Goal: Information Seeking & Learning: Check status

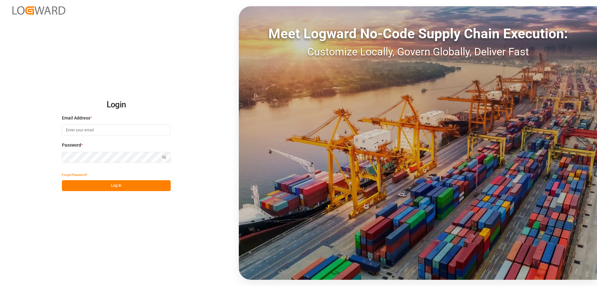
type input "[PERSON_NAME][EMAIL_ADDRESS][DOMAIN_NAME]"
click at [139, 185] on button "Log In" at bounding box center [116, 185] width 109 height 11
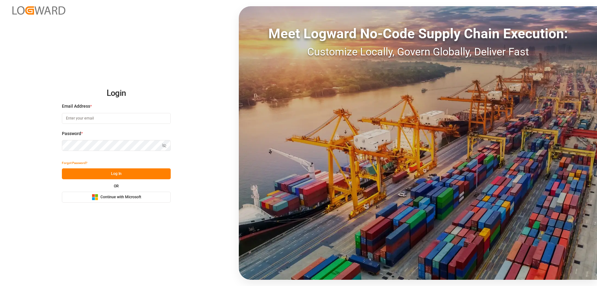
type input "mara-lynn.tan@leschaco.com"
click at [108, 174] on button "Log In" at bounding box center [116, 173] width 109 height 11
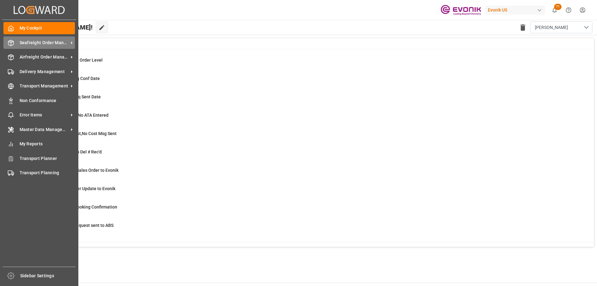
click at [16, 44] on div "Seafreight Order Management Seafreight Order Management" at bounding box center [39, 42] width 72 height 12
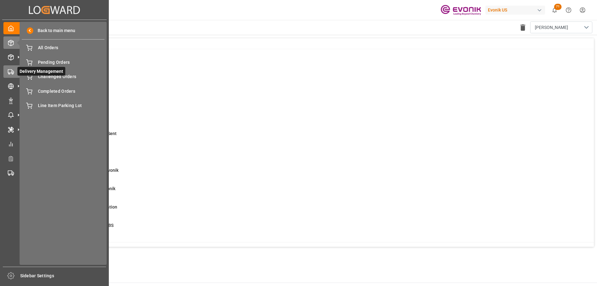
click at [10, 75] on icon at bounding box center [11, 72] width 6 height 6
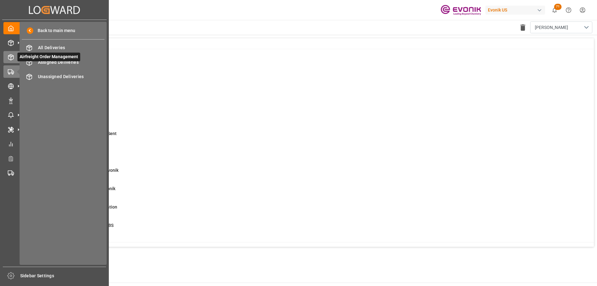
click at [10, 59] on icon at bounding box center [11, 57] width 6 height 6
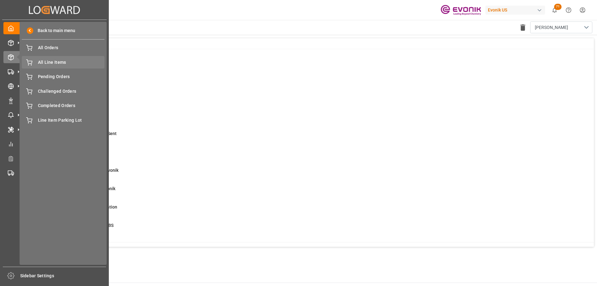
click at [68, 64] on span "All Line Items" at bounding box center [71, 62] width 67 height 7
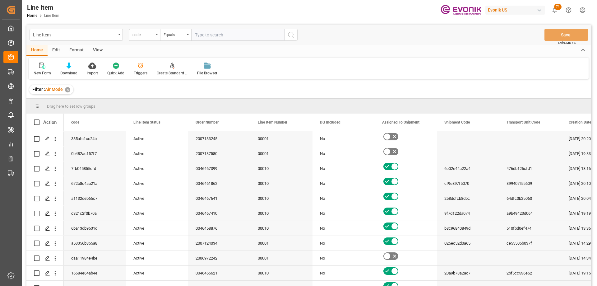
click at [154, 32] on div "code" at bounding box center [144, 35] width 31 height 12
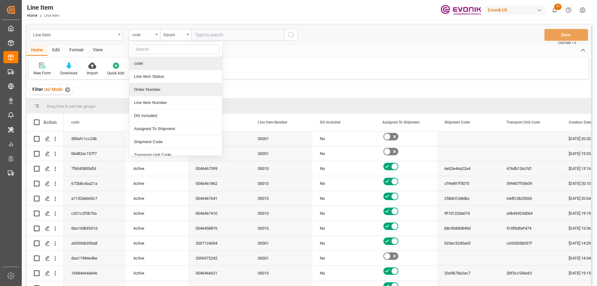
click at [152, 88] on div "Order Number" at bounding box center [175, 89] width 93 height 13
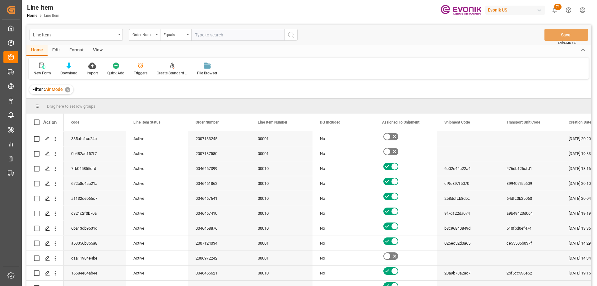
click at [200, 33] on input "text" at bounding box center [237, 35] width 93 height 12
paste input "0046466959"
type input "0046466959"
click at [292, 34] on icon "search button" at bounding box center [290, 34] width 7 height 7
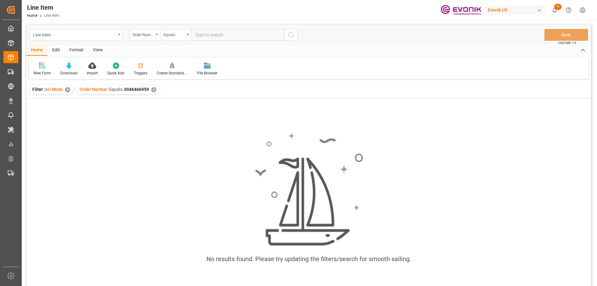
click at [65, 92] on div "Filter : Air Mode ✕" at bounding box center [51, 89] width 44 height 9
click at [67, 89] on div "✕" at bounding box center [67, 89] width 5 height 5
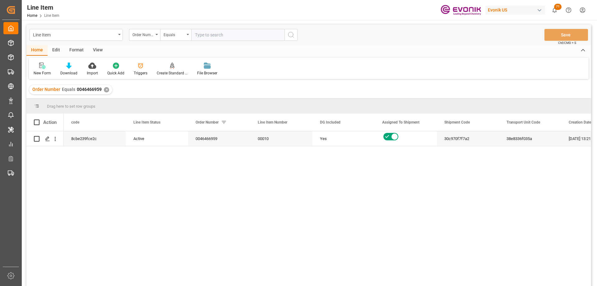
click at [97, 47] on div "View" at bounding box center [97, 50] width 19 height 11
click at [69, 68] on icon at bounding box center [71, 66] width 6 height 6
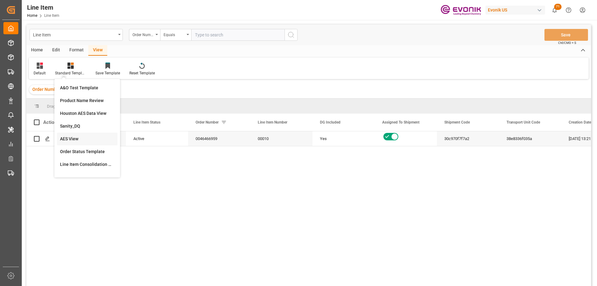
click at [79, 137] on div "AES View" at bounding box center [87, 139] width 54 height 7
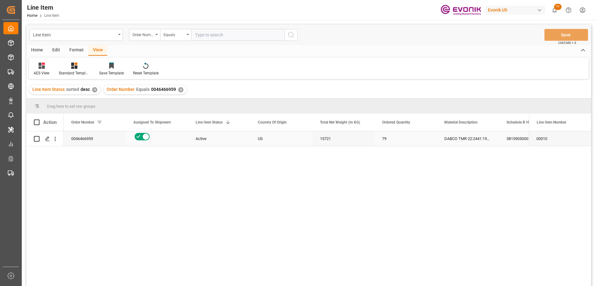
click at [491, 135] on div "DABCO TMR 22:2441:199:OU:P" at bounding box center [468, 138] width 62 height 15
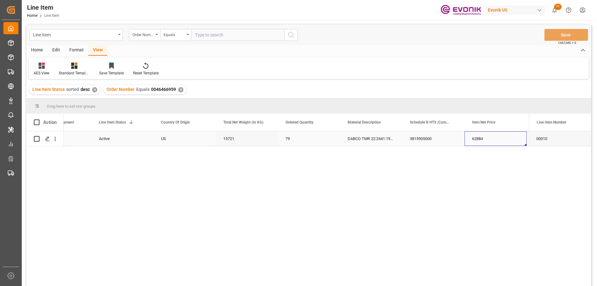
click at [499, 137] on div "62884" at bounding box center [496, 138] width 62 height 15
click at [338, 155] on div "US 15721 79 DABCO TMR 22:2441:199:OU:P 3815905000 62884 USD EAR99 "RESELLER" TH" at bounding box center [296, 210] width 465 height 159
click at [358, 136] on div "USD" at bounding box center [371, 138] width 62 height 15
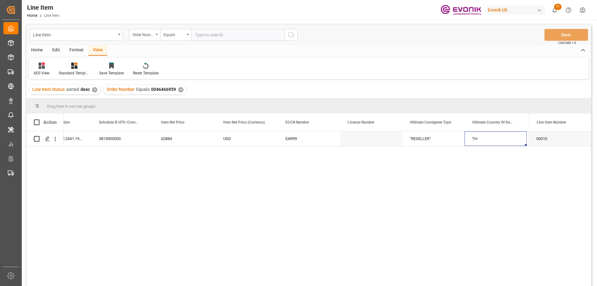
click at [215, 38] on input "text" at bounding box center [237, 35] width 93 height 12
paste input "0046464713"
type input "0046464713"
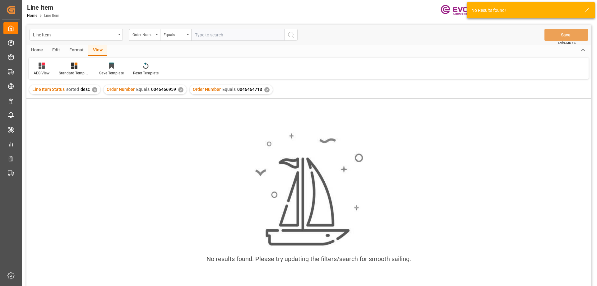
click at [179, 90] on div "✕" at bounding box center [180, 89] width 5 height 5
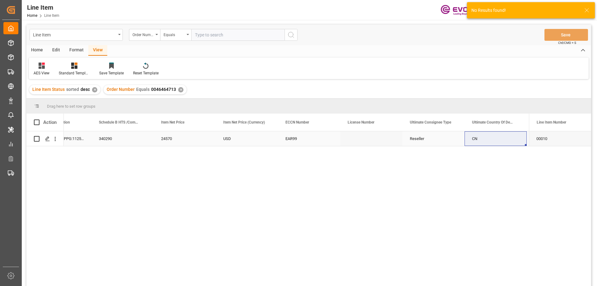
click at [203, 144] on div "24570" at bounding box center [185, 138] width 62 height 15
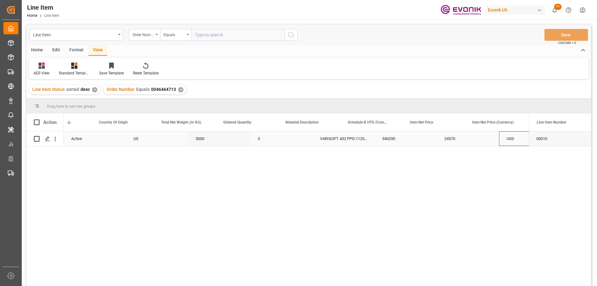
scroll to position [0, 159]
click at [496, 137] on div "USD" at bounding box center [496, 138] width 62 height 15
click at [210, 39] on input "text" at bounding box center [237, 35] width 93 height 12
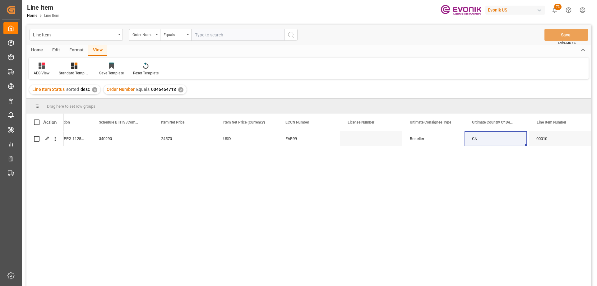
paste input "0046463927"
type input "0046463927"
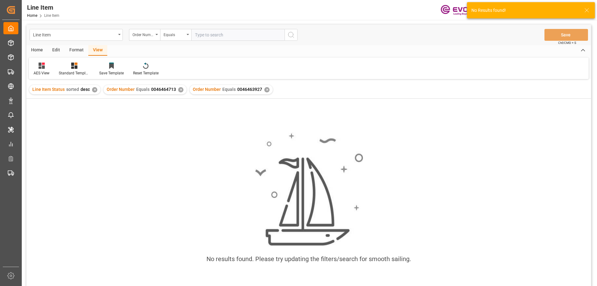
click at [178, 90] on div "✕" at bounding box center [180, 89] width 5 height 5
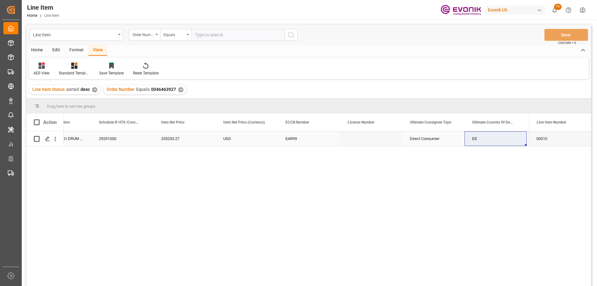
click at [279, 138] on div "EAR99" at bounding box center [309, 138] width 62 height 15
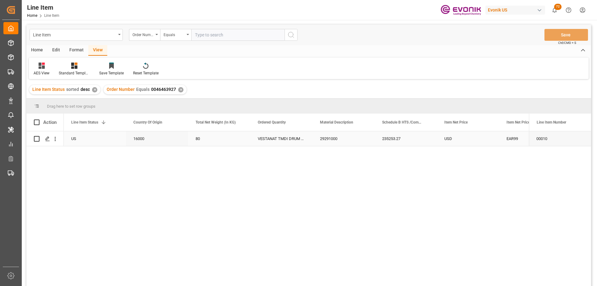
scroll to position [0, 124]
click at [421, 139] on div "29291000" at bounding box center [406, 138] width 62 height 15
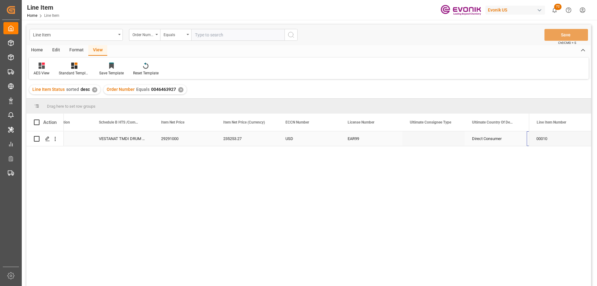
scroll to position [0, 408]
click at [213, 35] on input "text" at bounding box center [237, 35] width 93 height 12
paste input "0046464502"
type input "0046464502"
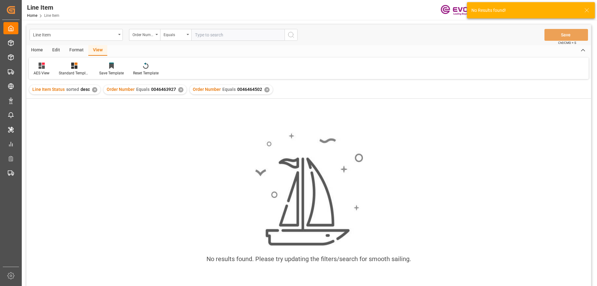
click at [181, 88] on div "✕" at bounding box center [180, 89] width 5 height 5
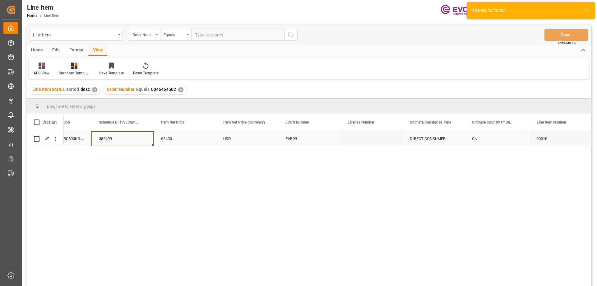
click at [111, 138] on div "382499" at bounding box center [122, 138] width 62 height 15
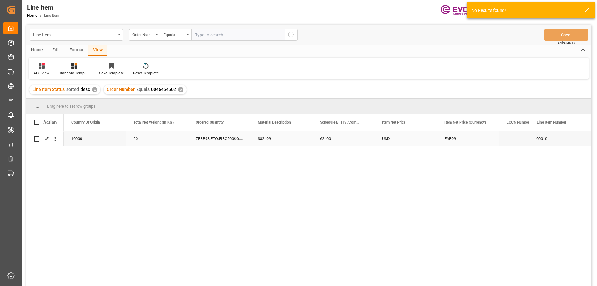
scroll to position [0, 187]
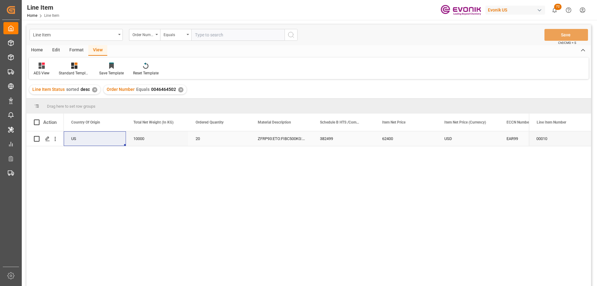
click at [418, 136] on div "62400" at bounding box center [406, 138] width 62 height 15
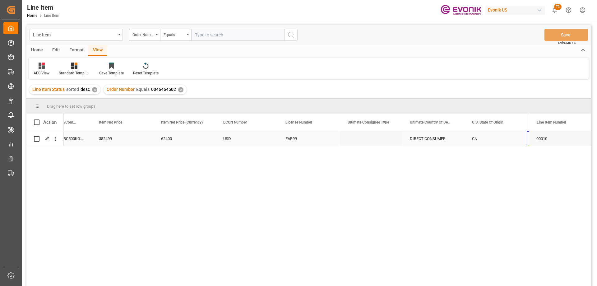
scroll to position [0, 470]
click at [223, 38] on input "text" at bounding box center [237, 35] width 93 height 12
paste input "2007123937"
type input "2007123937"
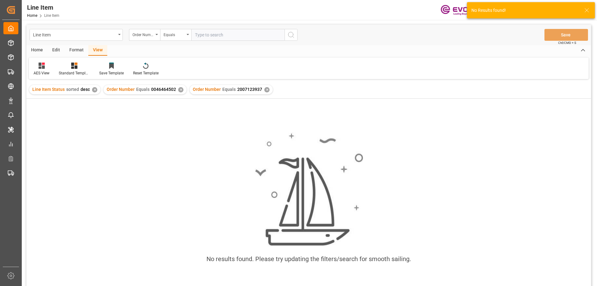
click at [180, 90] on div "✕" at bounding box center [180, 89] width 5 height 5
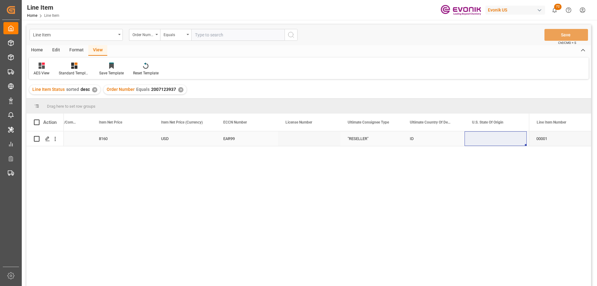
click at [207, 138] on div "USD" at bounding box center [185, 138] width 62 height 15
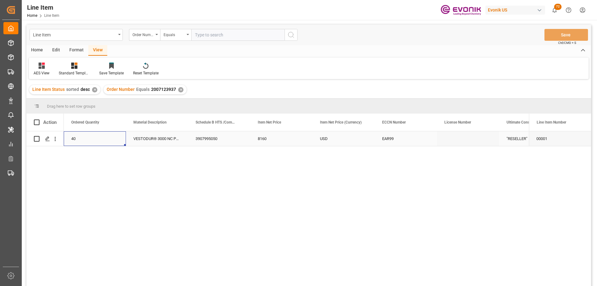
scroll to position [0, 249]
click at [97, 142] on div "1000" at bounding box center [95, 138] width 62 height 15
click at [282, 141] on div "3907995050" at bounding box center [281, 138] width 62 height 15
click at [433, 141] on div "40" at bounding box center [406, 138] width 62 height 15
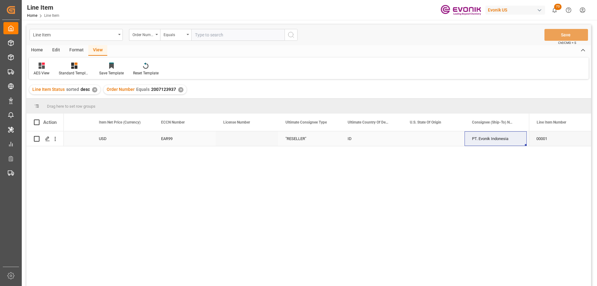
click at [458, 142] on div "Press SPACE to select this row." at bounding box center [434, 138] width 62 height 15
click at [213, 30] on input "text" at bounding box center [237, 35] width 93 height 12
paste input "0046467215"
type input "0046467215"
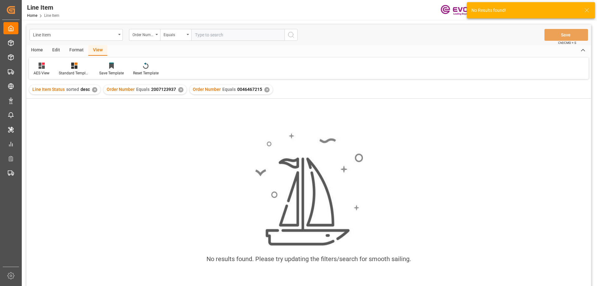
click at [180, 88] on div "✕" at bounding box center [180, 89] width 5 height 5
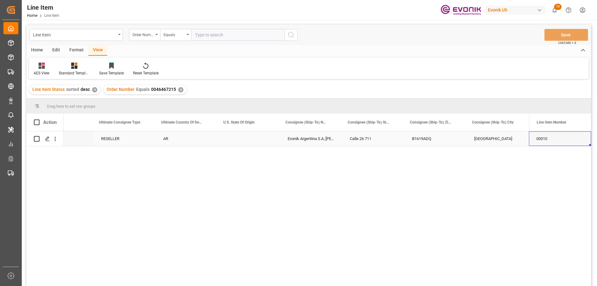
click at [331, 139] on div "Evonik Argentina S.A.;Logarte S.R.L." at bounding box center [311, 138] width 62 height 15
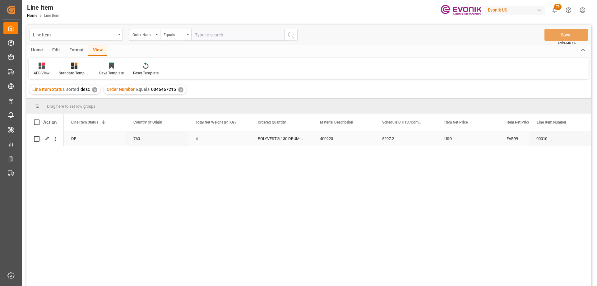
scroll to position [0, 124]
click at [511, 142] on div "USD" at bounding box center [530, 138] width 62 height 15
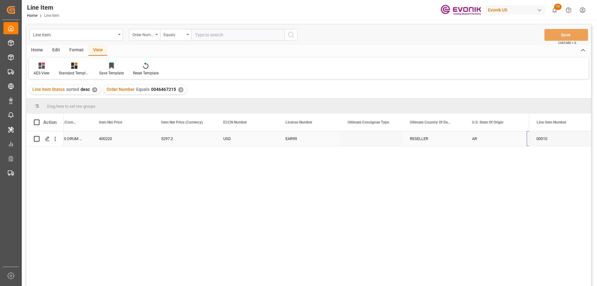
scroll to position [0, 470]
click at [200, 34] on input "text" at bounding box center [237, 35] width 93 height 12
paste input "2007132176"
type input "2007132176"
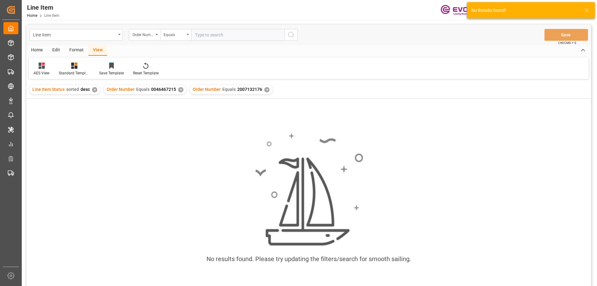
click at [179, 90] on div "✕" at bounding box center [180, 89] width 5 height 5
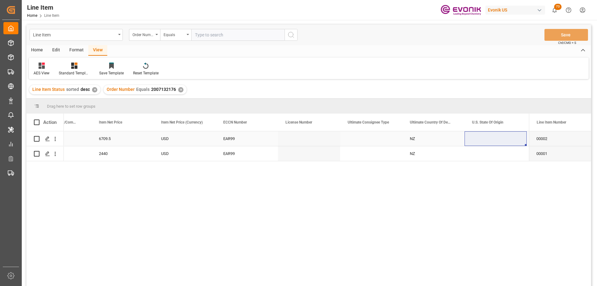
click at [353, 141] on div "Press SPACE to select this row." at bounding box center [371, 138] width 62 height 15
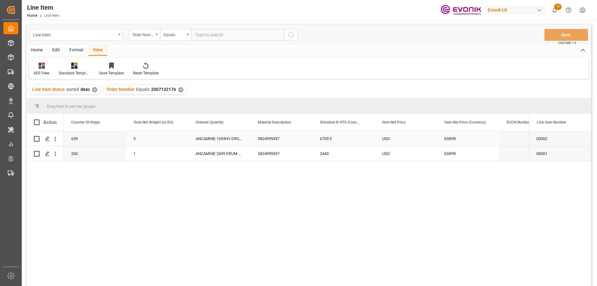
scroll to position [0, 187]
click at [207, 39] on input "text" at bounding box center [237, 35] width 93 height 12
paste input "2007133949"
type input "2007133949"
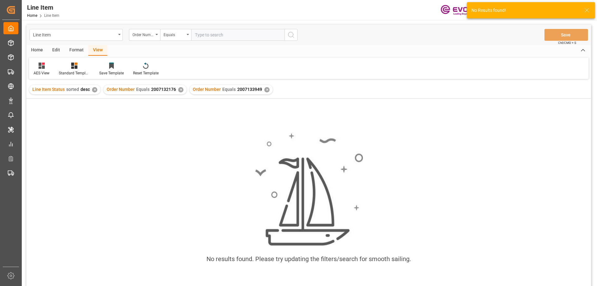
click at [178, 90] on div "✕" at bounding box center [180, 89] width 5 height 5
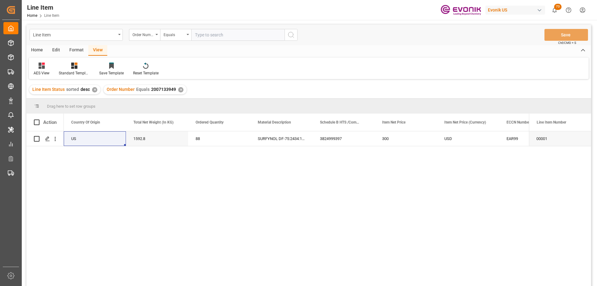
click at [218, 34] on input "text" at bounding box center [237, 35] width 93 height 12
paste input "0046466762"
type input "0046466762"
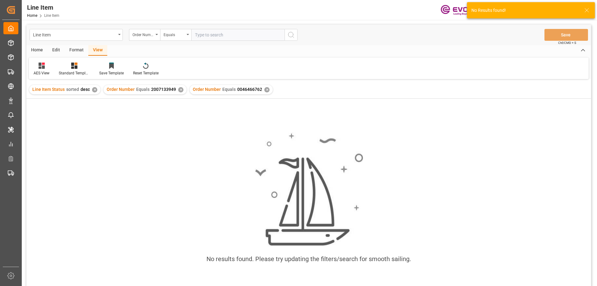
click at [181, 91] on div "✕" at bounding box center [180, 89] width 5 height 5
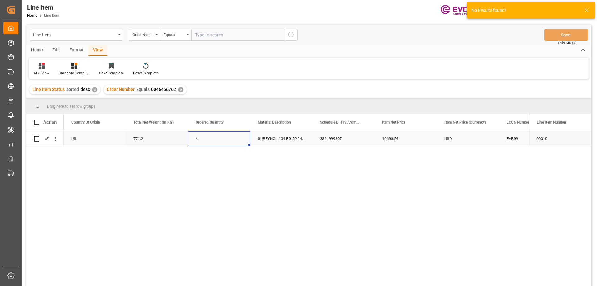
click at [249, 140] on div "4" at bounding box center [219, 138] width 62 height 15
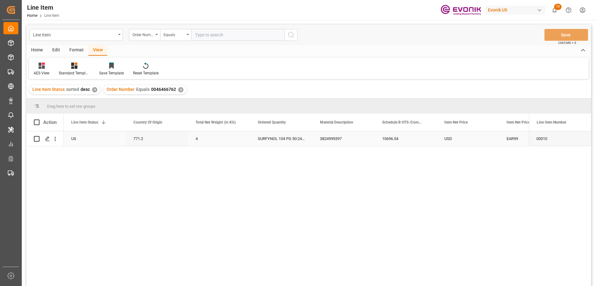
scroll to position [0, 124]
click at [432, 142] on div "3824999397" at bounding box center [406, 138] width 62 height 15
click at [478, 144] on div "10696.54" at bounding box center [468, 138] width 62 height 15
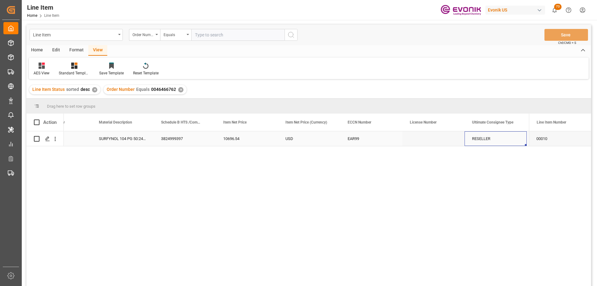
scroll to position [0, 408]
click at [211, 31] on input "text" at bounding box center [237, 35] width 93 height 12
paste input "0046459494"
type input "0046459494"
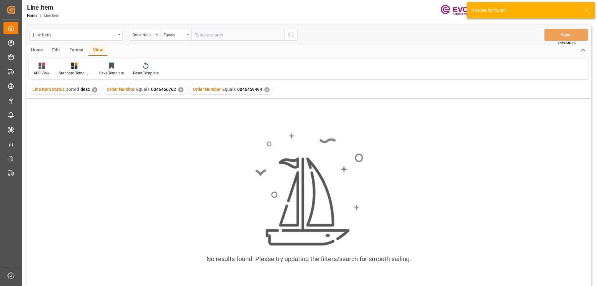
click at [180, 88] on div "✕" at bounding box center [180, 89] width 5 height 5
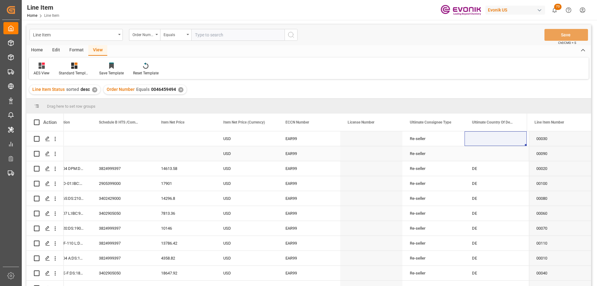
click at [276, 168] on div "USD" at bounding box center [247, 168] width 62 height 15
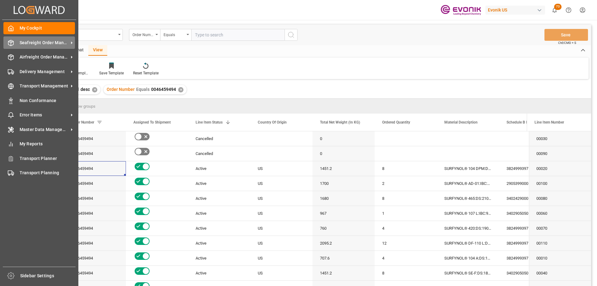
click at [12, 45] on icon at bounding box center [10, 43] width 5 height 6
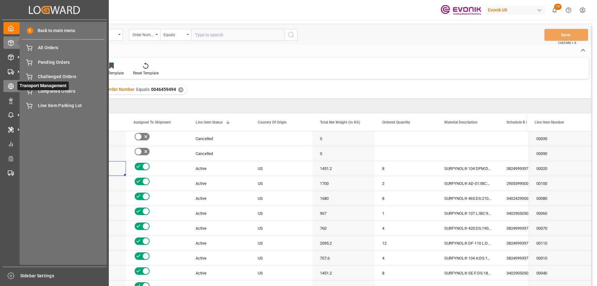
click at [9, 81] on div "Transport Management Transport Management" at bounding box center [54, 86] width 102 height 12
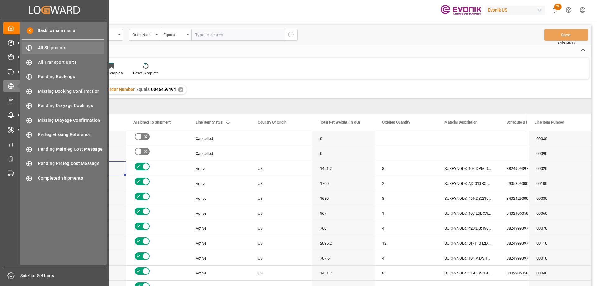
click at [56, 49] on span "All Shipments" at bounding box center [71, 47] width 67 height 7
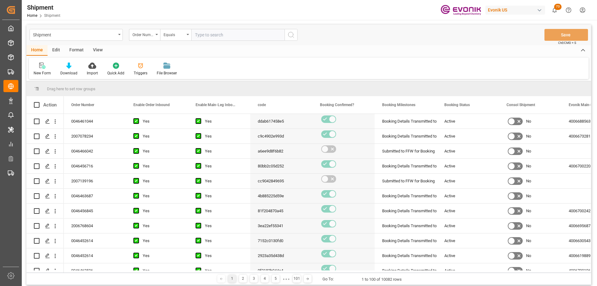
click at [238, 40] on input "text" at bounding box center [237, 35] width 93 height 12
click at [238, 37] on input "text" at bounding box center [237, 35] width 93 height 12
paste input "2007133245"
type input "2007133245"
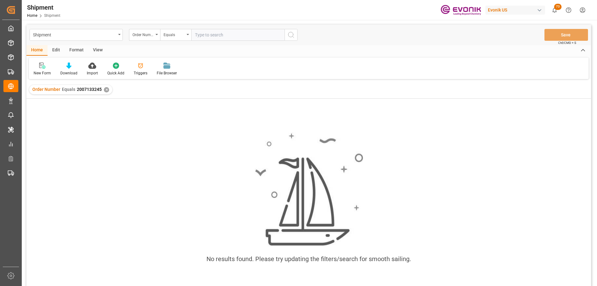
click at [208, 36] on input "text" at bounding box center [237, 35] width 93 height 12
paste input "2007133245"
type input "2007133245"
click at [287, 34] on button "search button" at bounding box center [291, 35] width 13 height 12
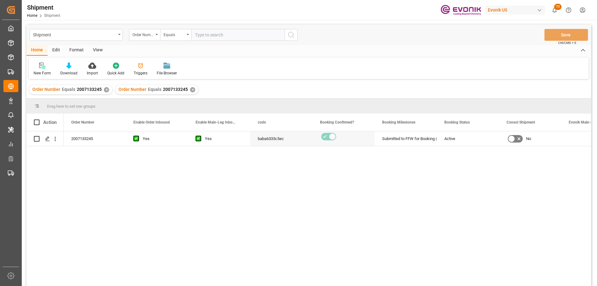
click at [106, 91] on div "✕" at bounding box center [106, 89] width 5 height 5
click at [54, 138] on icon "open menu" at bounding box center [55, 139] width 7 height 7
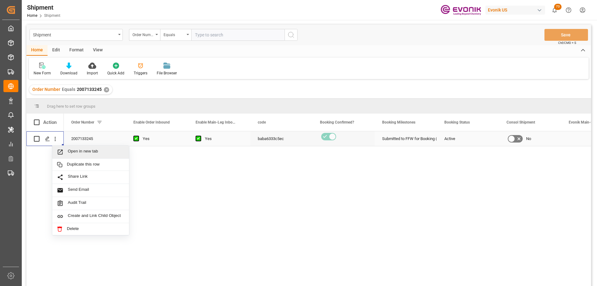
click at [94, 149] on span "Open in new tab" at bounding box center [96, 152] width 57 height 7
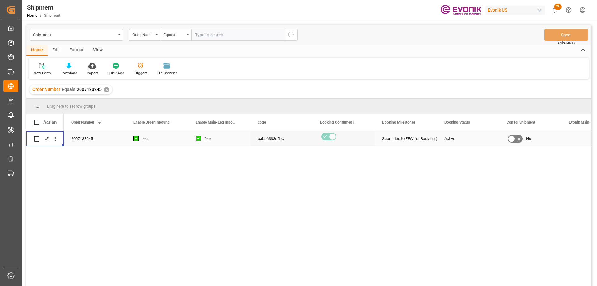
drag, startPoint x: 203, startPoint y: 33, endPoint x: 220, endPoint y: 33, distance: 17.1
click at [203, 33] on input "text" at bounding box center [237, 35] width 93 height 12
paste input "46465669"
type input "46465669"
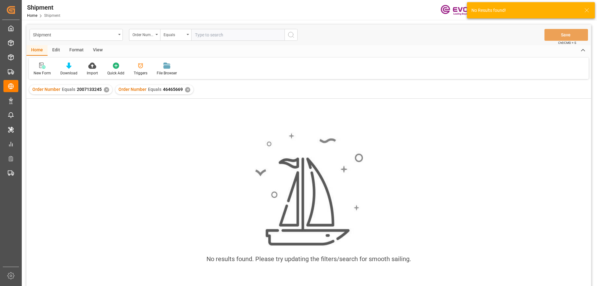
click at [105, 92] on div "✕" at bounding box center [106, 89] width 5 height 5
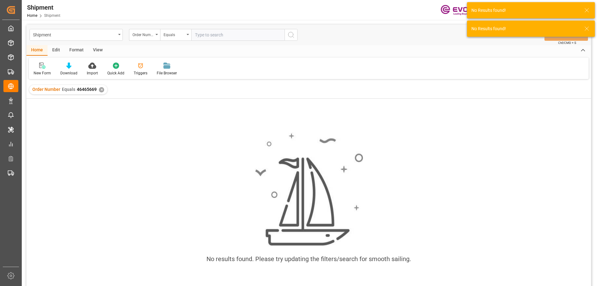
click at [231, 37] on input "text" at bounding box center [237, 35] width 93 height 12
paste input "46465669"
type input "0046465669"
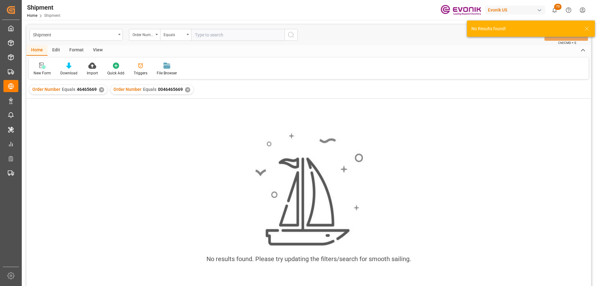
click at [100, 90] on div "✕" at bounding box center [101, 89] width 5 height 5
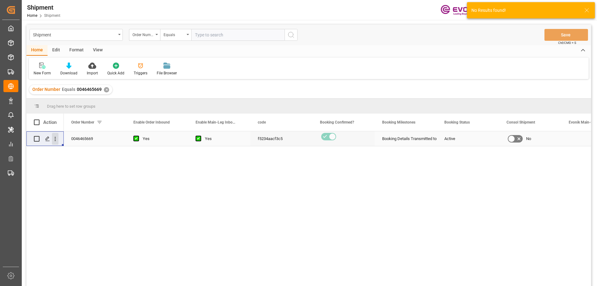
click at [58, 138] on icon "open menu" at bounding box center [55, 139] width 7 height 7
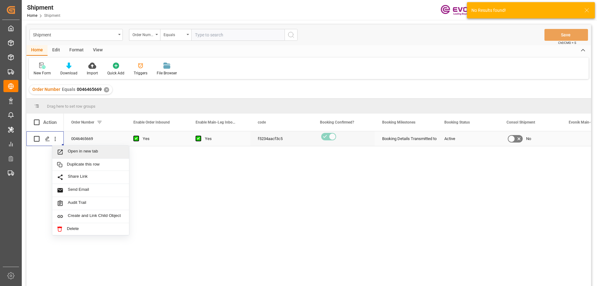
click at [66, 152] on span "Press SPACE to select this row." at bounding box center [62, 152] width 11 height 7
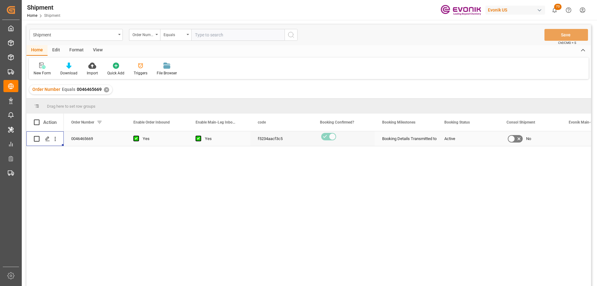
click at [199, 33] on input "text" at bounding box center [237, 35] width 93 height 12
paste input "46465668"
type input "0046465668"
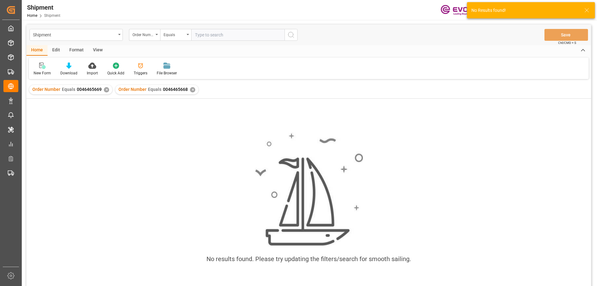
click at [104, 89] on div "✕" at bounding box center [106, 89] width 5 height 5
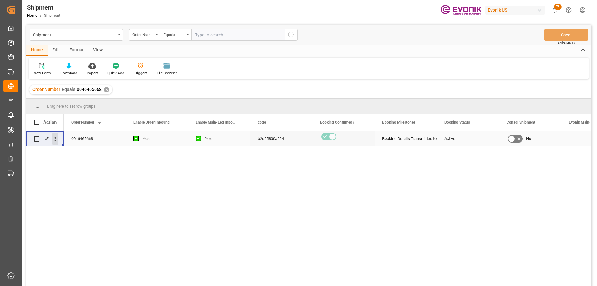
click at [56, 138] on icon "open menu" at bounding box center [55, 139] width 7 height 7
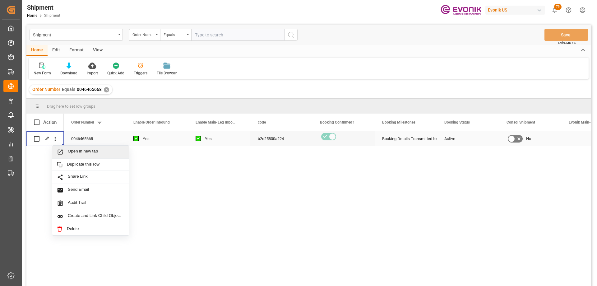
click at [77, 151] on span "Open in new tab" at bounding box center [96, 152] width 57 height 7
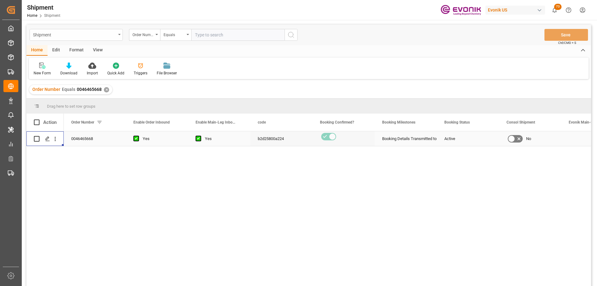
click at [72, 35] on div "Shipment" at bounding box center [74, 34] width 83 height 8
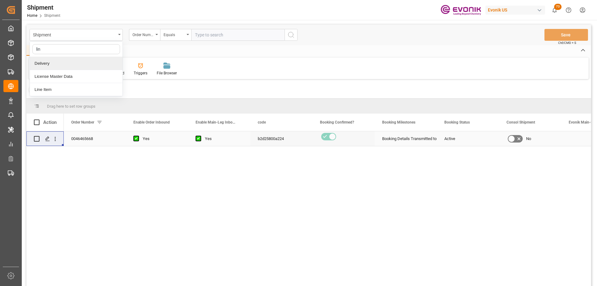
type input "line"
click at [80, 65] on div "Line Item" at bounding box center [76, 63] width 93 height 13
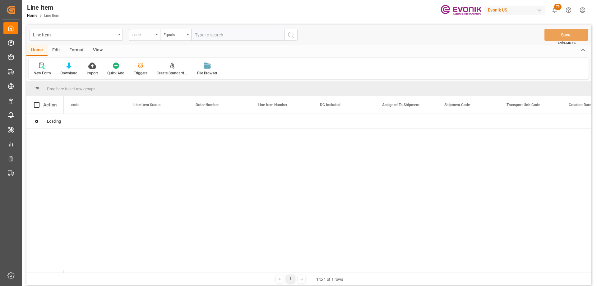
click at [147, 38] on div "code" at bounding box center [144, 35] width 31 height 12
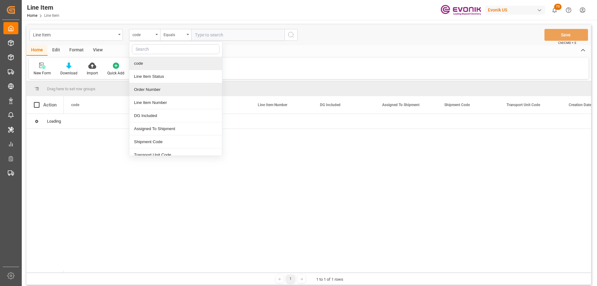
click at [151, 85] on div "Order Number" at bounding box center [175, 89] width 93 height 13
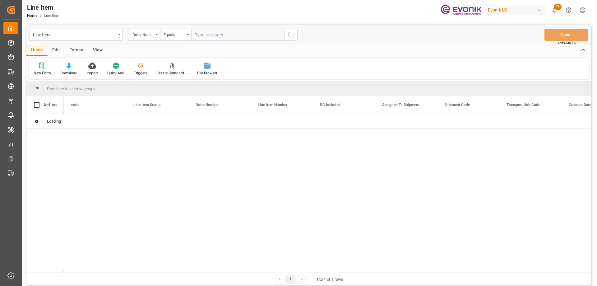
click at [193, 35] on input "text" at bounding box center [237, 35] width 93 height 12
paste input "0046459494"
type input "0046459494"
click at [296, 36] on button "search button" at bounding box center [291, 35] width 13 height 12
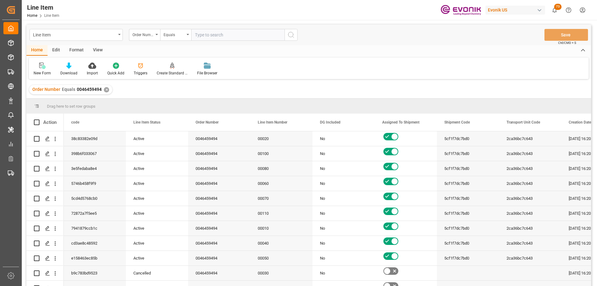
click at [235, 34] on input "text" at bounding box center [237, 35] width 93 height 12
paste input "0046459494"
type input "0046459494"
click at [176, 122] on span at bounding box center [178, 122] width 6 height 6
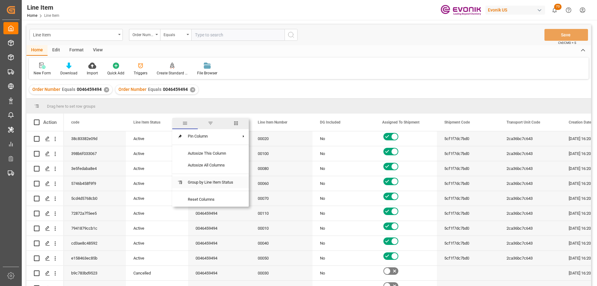
click at [207, 185] on span "Group by Line Item Status" at bounding box center [210, 182] width 55 height 12
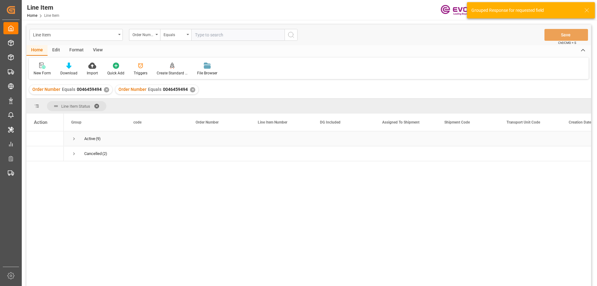
click at [74, 139] on span "Press SPACE to select this row." at bounding box center [74, 139] width 6 height 6
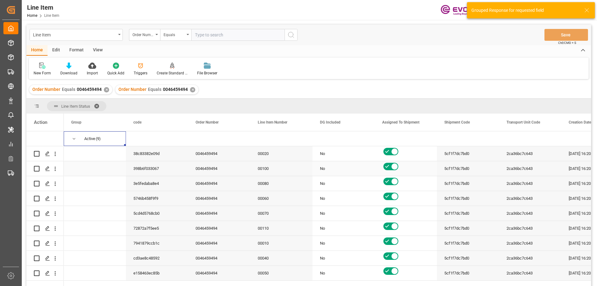
click at [213, 163] on div "0046459494" at bounding box center [219, 168] width 62 height 15
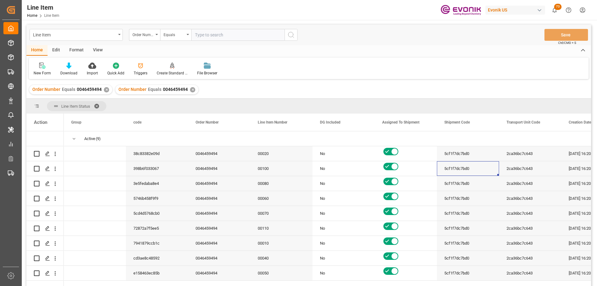
click at [99, 49] on div "View" at bounding box center [97, 50] width 19 height 11
click at [73, 69] on div "Standard Templates" at bounding box center [70, 69] width 40 height 14
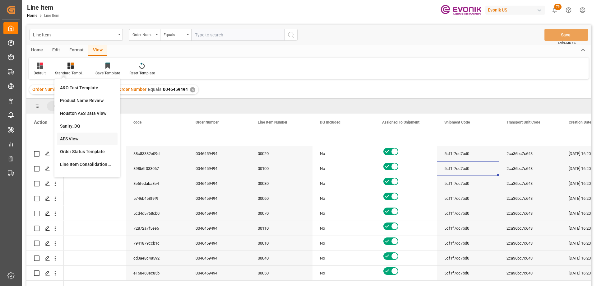
click at [78, 139] on div "AES View" at bounding box center [87, 139] width 54 height 7
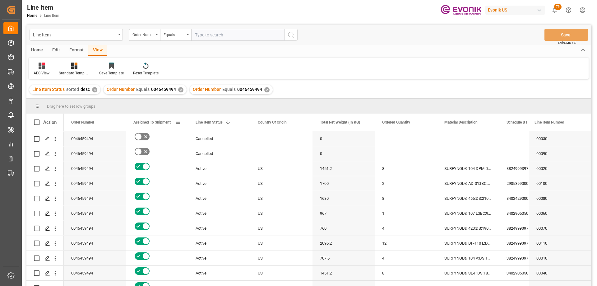
click at [181, 122] on div "Assigned To Shipment" at bounding box center [157, 122] width 62 height 17
click at [176, 123] on span at bounding box center [178, 122] width 6 height 6
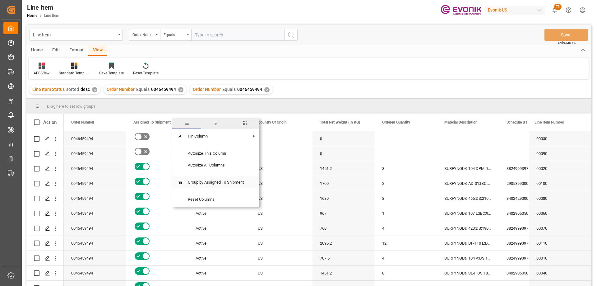
click at [209, 182] on span "Group by Assigned To Shipment" at bounding box center [216, 182] width 66 height 12
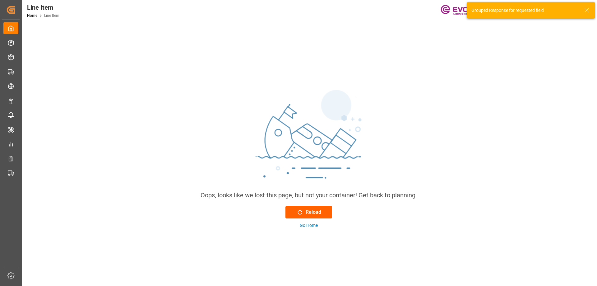
click at [312, 210] on div "Reload" at bounding box center [309, 211] width 25 height 7
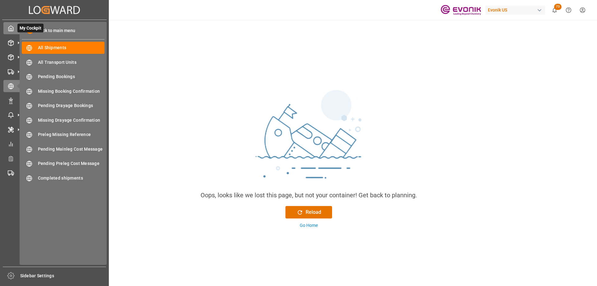
click at [17, 30] on span "My Cockpit" at bounding box center [30, 28] width 26 height 9
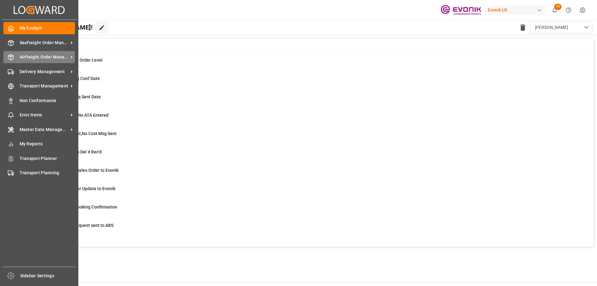
click at [33, 51] on div "Airfreight Order Management Airfreight Order Management" at bounding box center [39, 57] width 72 height 12
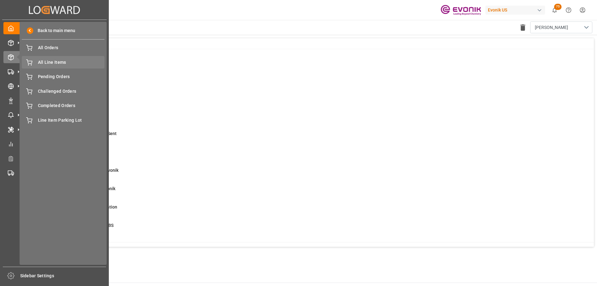
click at [51, 60] on span "All Line Items" at bounding box center [71, 62] width 67 height 7
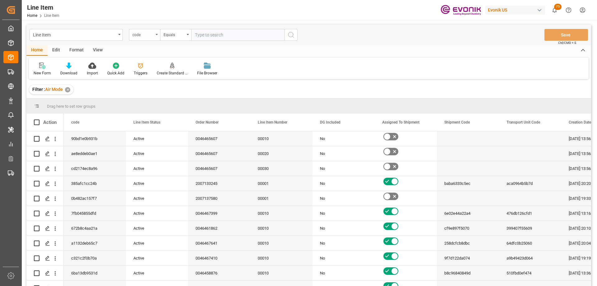
click at [146, 35] on div "code" at bounding box center [143, 33] width 21 height 7
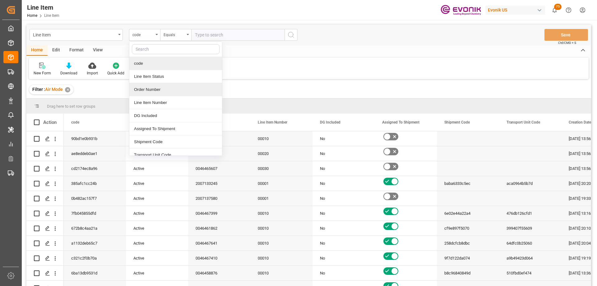
click at [156, 88] on div "Order Number" at bounding box center [175, 89] width 93 height 13
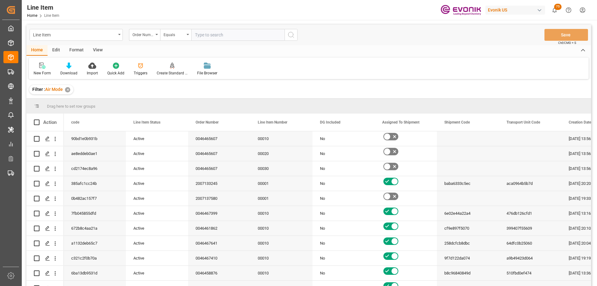
click at [201, 39] on input "text" at bounding box center [237, 35] width 93 height 12
paste input "0046459494"
type input "0046459494"
click at [298, 35] on div "Line Item Order Number Equals 0046459494 Save Ctrl/CMD + S" at bounding box center [308, 35] width 565 height 21
click at [294, 35] on icon "search button" at bounding box center [290, 34] width 7 height 7
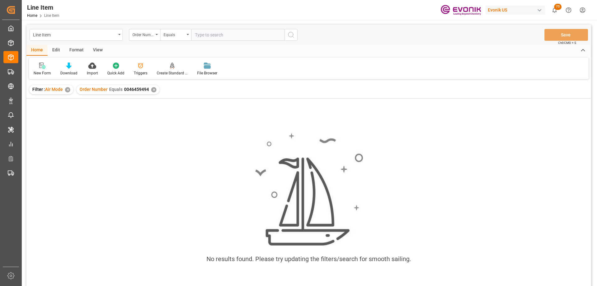
click at [70, 91] on div "✕" at bounding box center [67, 89] width 5 height 5
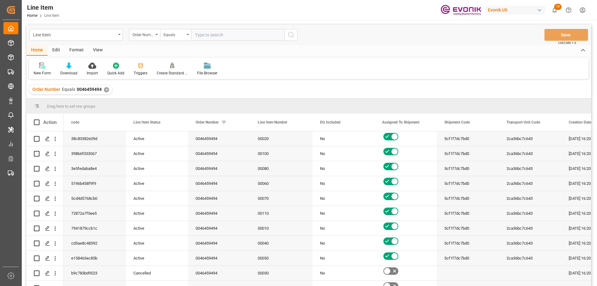
click at [94, 51] on div "View" at bounding box center [97, 50] width 19 height 11
click at [70, 73] on div "Standard Templates" at bounding box center [70, 73] width 31 height 6
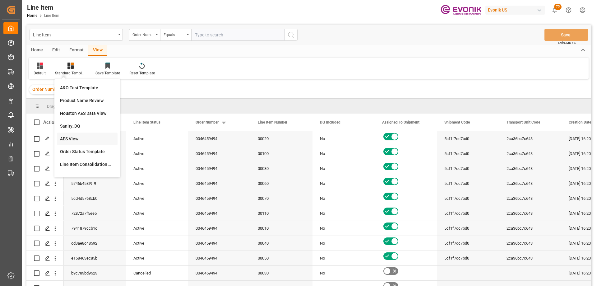
click at [74, 135] on div "AES View" at bounding box center [87, 139] width 61 height 13
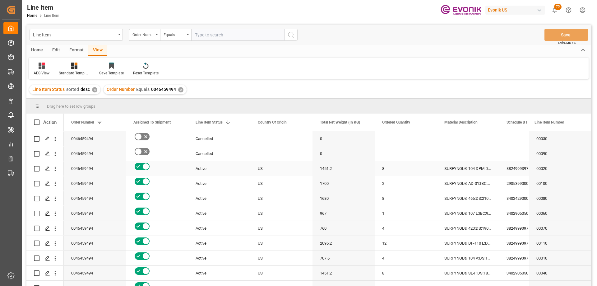
click at [359, 165] on div "1451.2" at bounding box center [344, 168] width 62 height 15
click at [228, 122] on span at bounding box center [228, 122] width 6 height 6
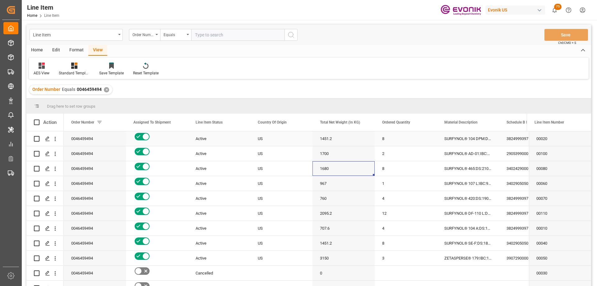
click at [356, 136] on div "1451.2" at bounding box center [344, 138] width 62 height 15
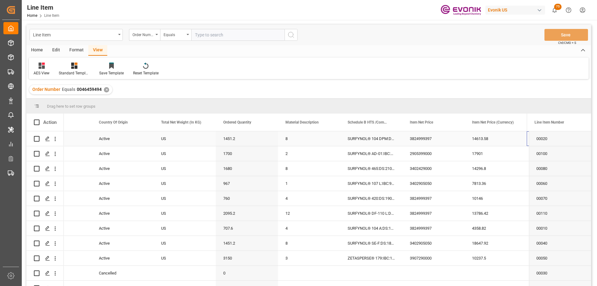
scroll to position [0, 159]
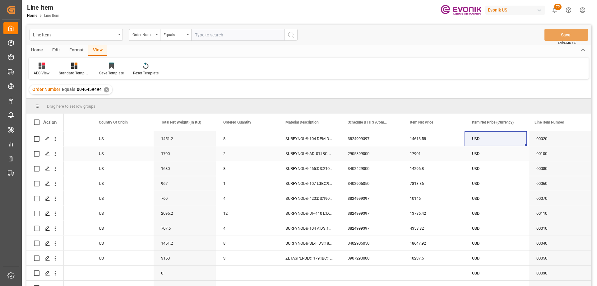
click at [431, 161] on div "17901" at bounding box center [434, 153] width 62 height 15
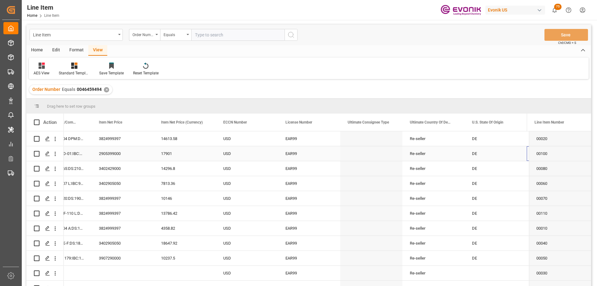
scroll to position [0, 470]
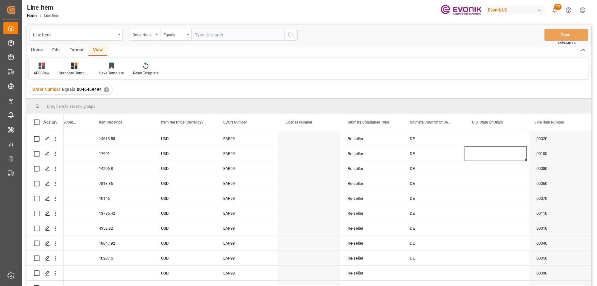
click at [232, 35] on input "text" at bounding box center [237, 35] width 93 height 12
paste input "0046466893"
type input "0046466893"
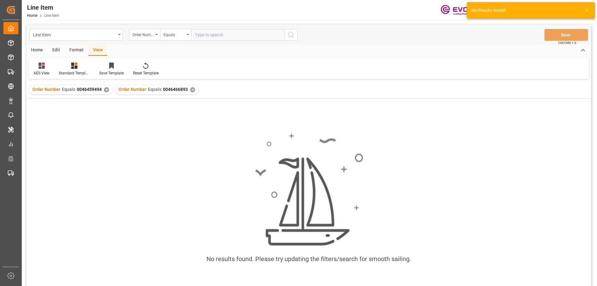
click at [107, 90] on div "✕" at bounding box center [106, 89] width 5 height 5
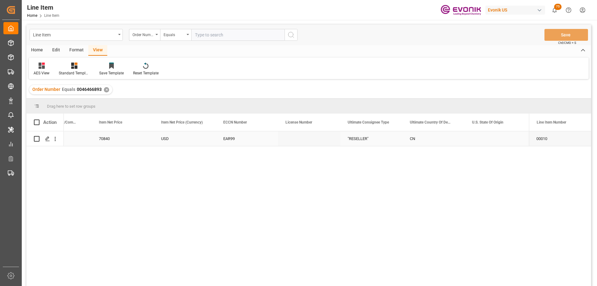
click at [195, 143] on div "USD" at bounding box center [185, 138] width 62 height 15
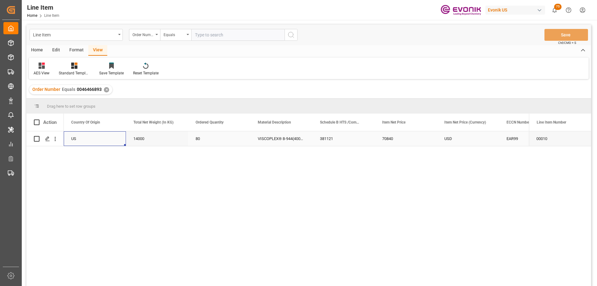
scroll to position [0, 187]
click at [363, 131] on div "Schedule B HTS /Commodity Code (HS Code)" at bounding box center [343, 122] width 47 height 17
click at [353, 139] on div "381121" at bounding box center [344, 138] width 62 height 15
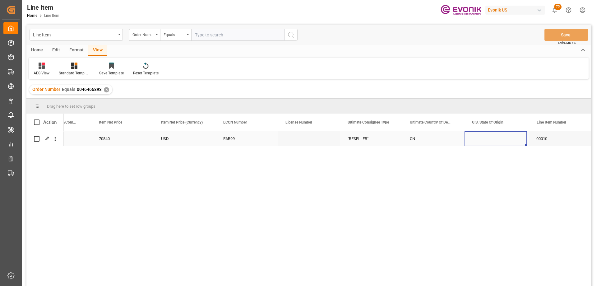
scroll to position [0, 470]
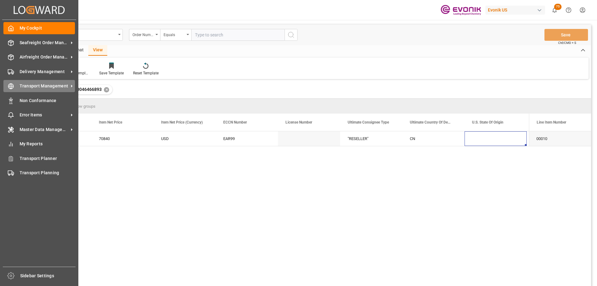
click at [34, 83] on span "Transport Management" at bounding box center [44, 86] width 49 height 7
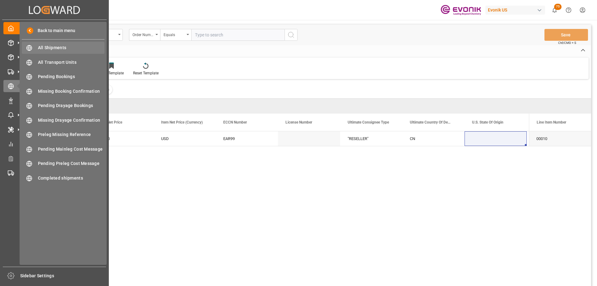
click at [52, 49] on span "All Shipments" at bounding box center [71, 47] width 67 height 7
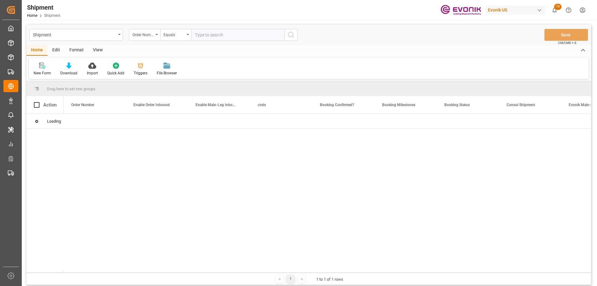
click at [101, 49] on div "View" at bounding box center [97, 50] width 19 height 11
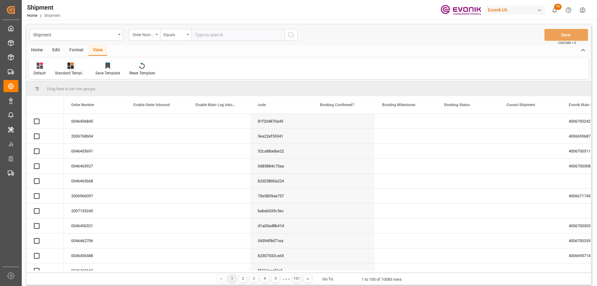
click at [69, 66] on icon at bounding box center [71, 66] width 6 height 6
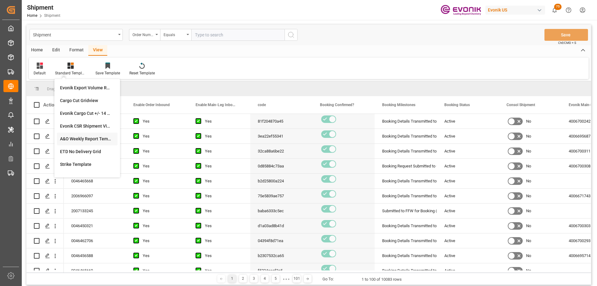
click at [79, 138] on div "A&O Weekly Report Template" at bounding box center [87, 139] width 54 height 7
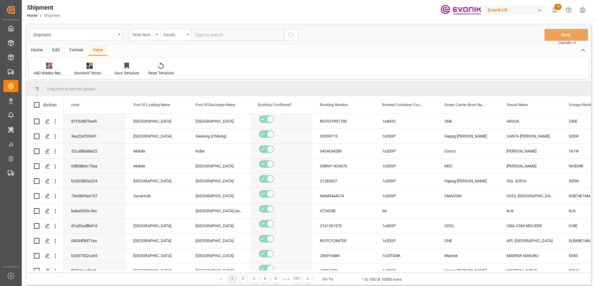
click at [77, 49] on div "Format" at bounding box center [77, 50] width 24 height 11
click at [47, 67] on div at bounding box center [43, 65] width 18 height 7
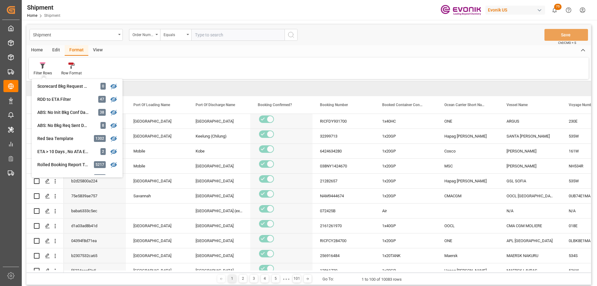
scroll to position [187, 0]
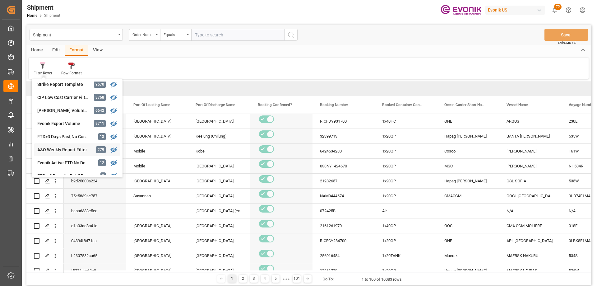
click at [67, 149] on div "A&O Weekly Report Filter" at bounding box center [64, 150] width 54 height 7
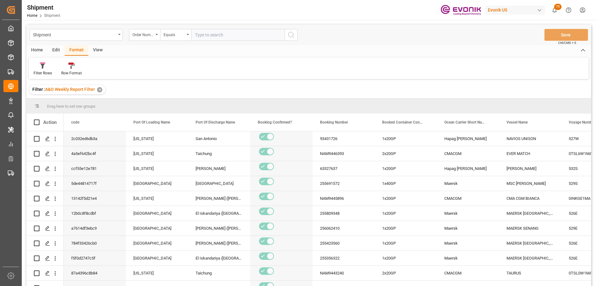
click at [59, 53] on div "Edit" at bounding box center [56, 50] width 17 height 11
click at [44, 50] on div "Home" at bounding box center [36, 50] width 21 height 11
click at [68, 67] on icon at bounding box center [68, 66] width 5 height 6
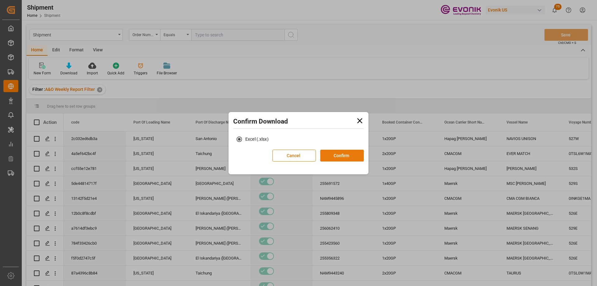
click at [350, 154] on button "Confirm" at bounding box center [342, 156] width 44 height 12
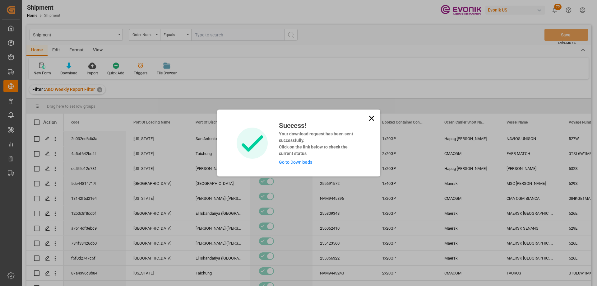
click at [299, 162] on link "Go to Downloads" at bounding box center [295, 162] width 33 height 5
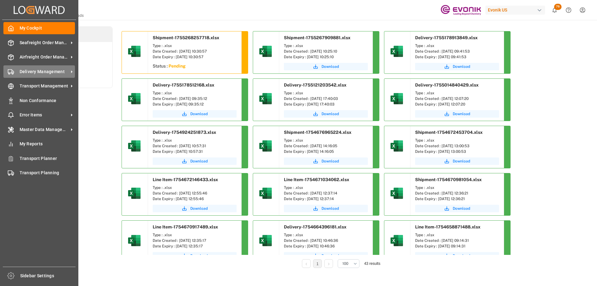
click at [26, 76] on div "Delivery Management Delivery Management" at bounding box center [39, 71] width 72 height 12
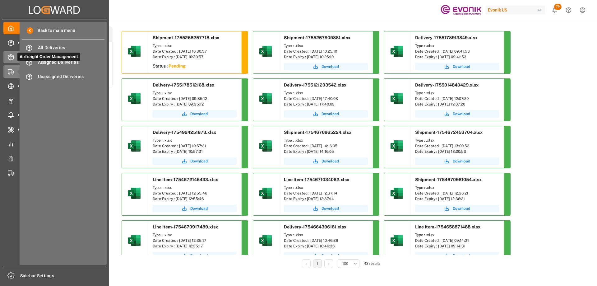
click at [15, 59] on icon at bounding box center [18, 57] width 7 height 7
click at [49, 61] on span "All Line Items" at bounding box center [71, 62] width 67 height 7
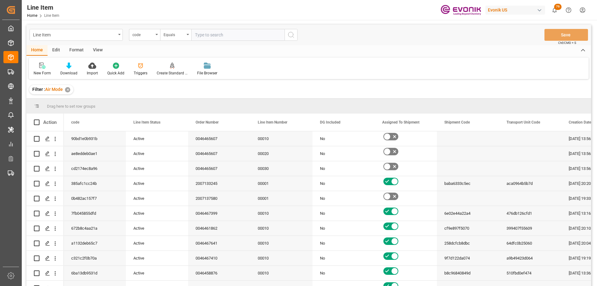
click at [68, 90] on div "✕" at bounding box center [67, 89] width 5 height 5
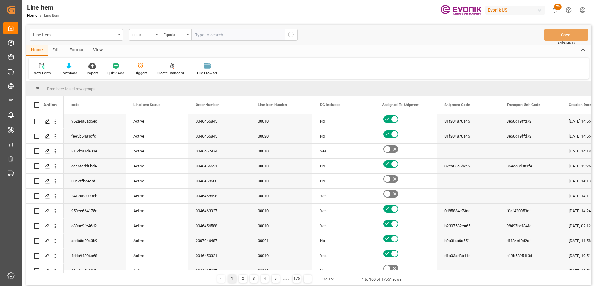
click at [68, 51] on div "Format" at bounding box center [77, 50] width 24 height 11
click at [48, 63] on div at bounding box center [43, 65] width 18 height 7
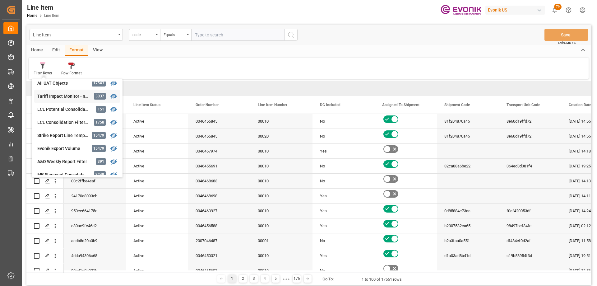
scroll to position [62, 0]
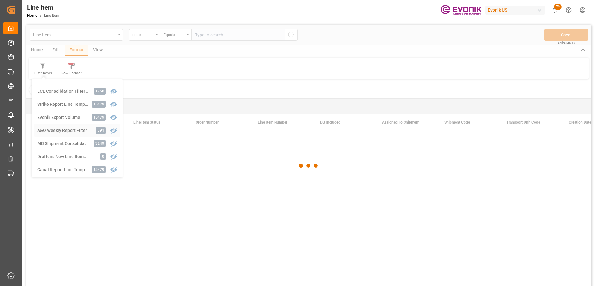
click at [72, 129] on div "Line Item code Equals Save Ctrl/CMD + S Home Edit Format View Filter Rows Produ…" at bounding box center [308, 164] width 565 height 278
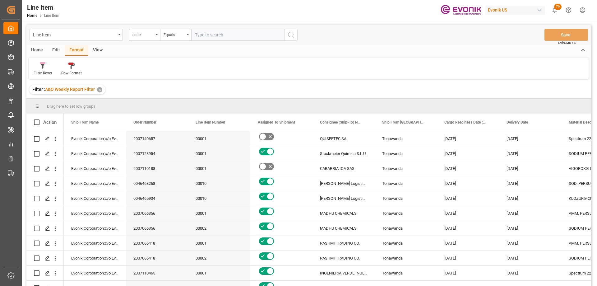
click at [91, 50] on div "View" at bounding box center [97, 50] width 19 height 11
click at [58, 50] on div "Edit" at bounding box center [56, 50] width 17 height 11
click at [74, 53] on div "Format" at bounding box center [77, 50] width 24 height 11
click at [44, 47] on div "Home" at bounding box center [36, 50] width 21 height 11
click at [69, 65] on icon at bounding box center [68, 66] width 5 height 6
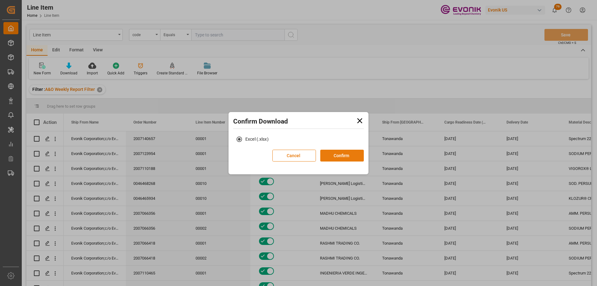
click at [339, 155] on button "Confirm" at bounding box center [342, 156] width 44 height 12
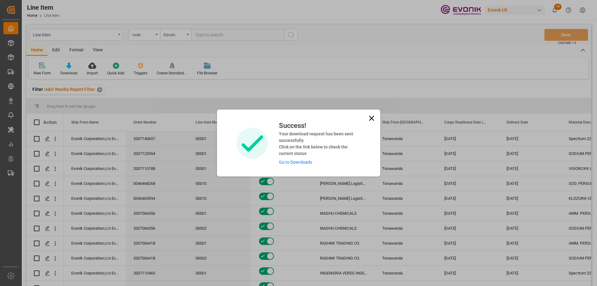
click at [295, 164] on link "Go to Downloads" at bounding box center [295, 162] width 33 height 5
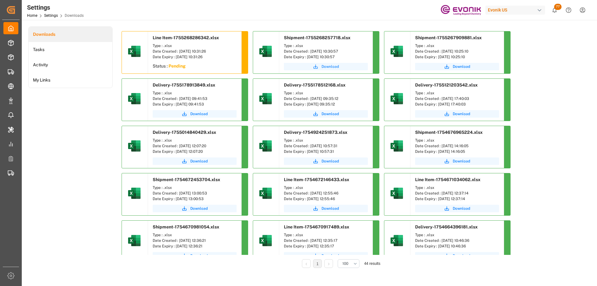
click at [323, 70] on button "Download" at bounding box center [326, 66] width 84 height 7
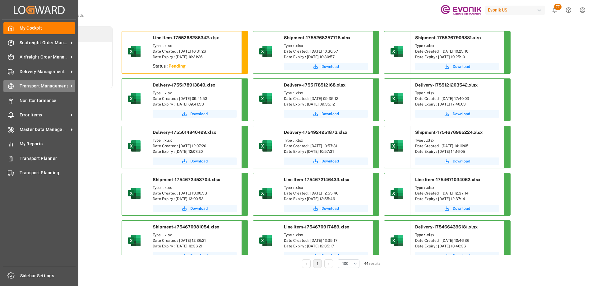
click at [25, 85] on span "Transport Management" at bounding box center [44, 86] width 49 height 7
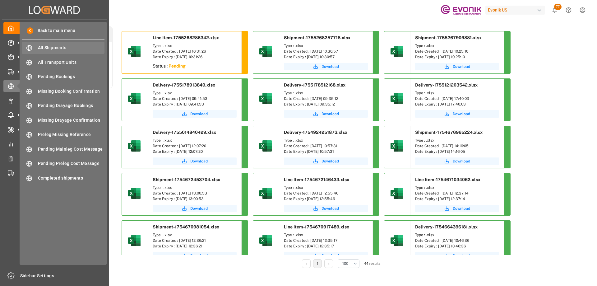
click at [53, 49] on span "All Shipments" at bounding box center [71, 47] width 67 height 7
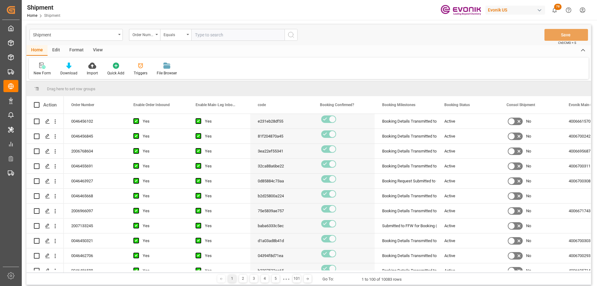
click at [207, 35] on input "text" at bounding box center [237, 35] width 93 height 12
paste input "0046464919"
type input "0046464919"
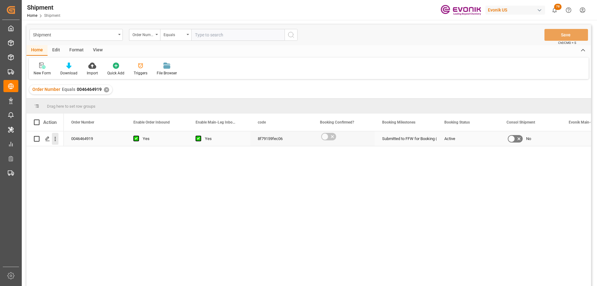
click at [57, 139] on icon "open menu" at bounding box center [55, 139] width 7 height 7
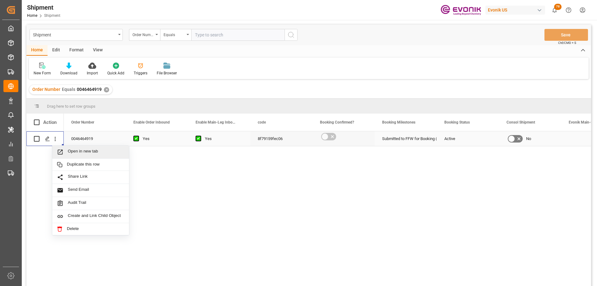
click at [69, 150] on span "Open in new tab" at bounding box center [96, 152] width 57 height 7
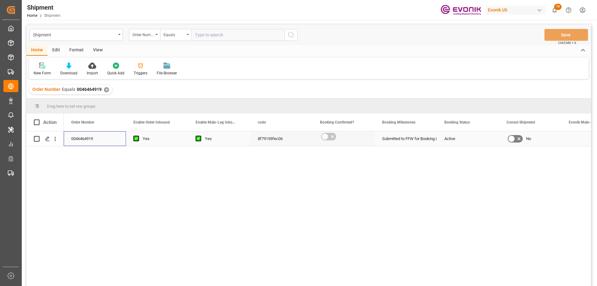
click at [82, 139] on div "0046464919" at bounding box center [95, 138] width 62 height 15
click at [55, 138] on icon "open menu" at bounding box center [55, 139] width 1 height 4
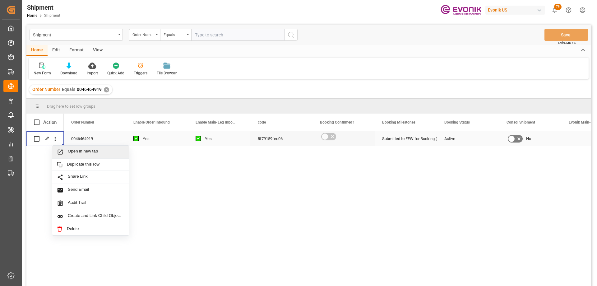
click at [67, 147] on div "Open in new tab" at bounding box center [90, 152] width 77 height 13
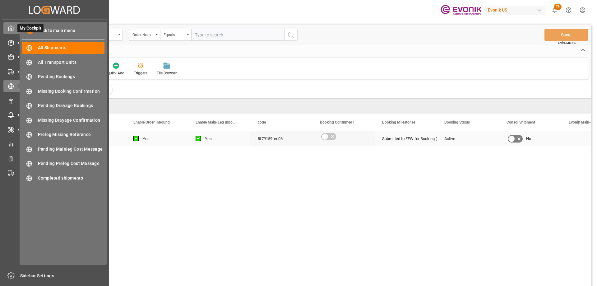
click at [11, 32] on div "My Cockpit My Cockpit" at bounding box center [54, 28] width 102 height 12
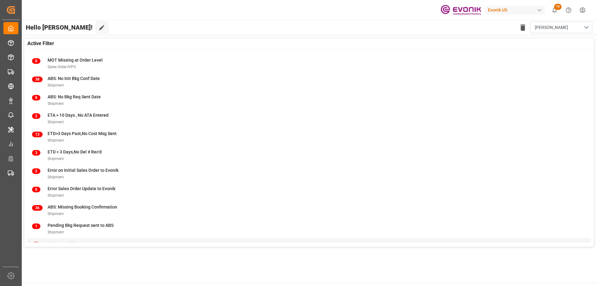
scroll to position [61, 0]
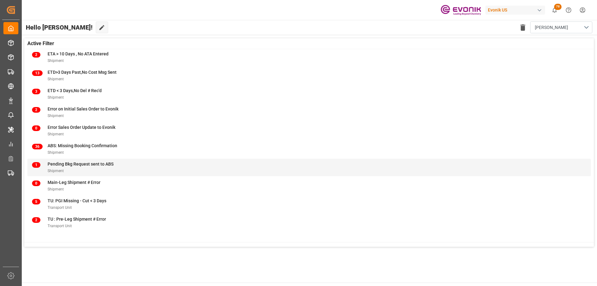
click at [176, 168] on div "1 Pending Bkg Request sent to ABS Shipment" at bounding box center [309, 167] width 554 height 13
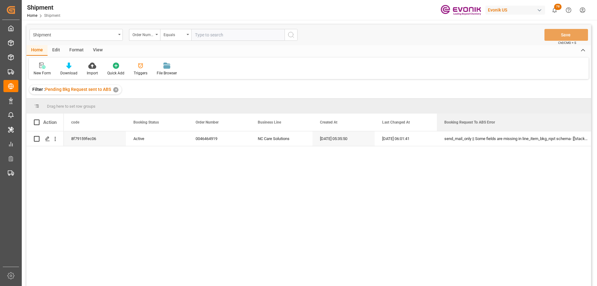
drag, startPoint x: 499, startPoint y: 122, endPoint x: 597, endPoint y: 115, distance: 98.2
click at [596, 115] on div "Shipment Home Shipment Evonik US 78 Notifications Only show unread All Mark all…" at bounding box center [309, 143] width 574 height 286
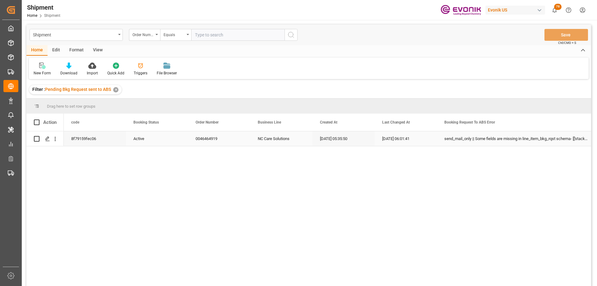
click at [532, 138] on div "send_mail_only || Some fields are missing in line_item_bkg_rqst schema- [['stac…" at bounding box center [517, 138] width 160 height 15
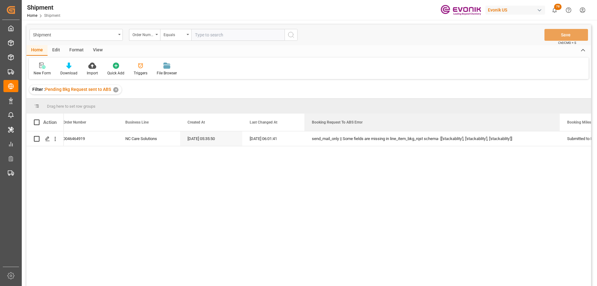
drag, startPoint x: 464, startPoint y: 120, endPoint x: 559, endPoint y: 111, distance: 95.6
click at [559, 111] on div "Drag here to set row groups Drag here to set column labels Action Booking Statu…" at bounding box center [308, 194] width 565 height 191
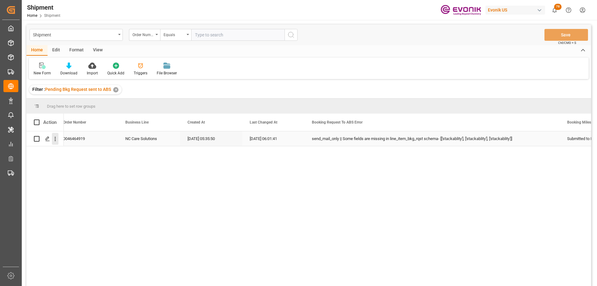
click at [55, 138] on icon "open menu" at bounding box center [55, 139] width 1 height 4
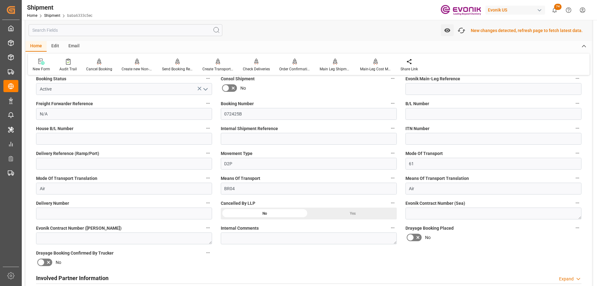
scroll to position [156, 0]
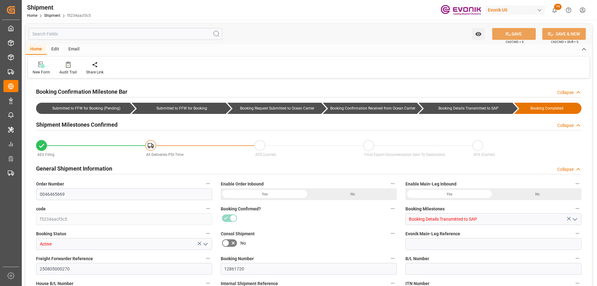
type input "18"
type input "IBC"
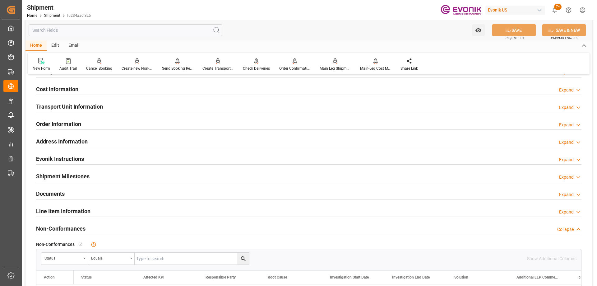
drag, startPoint x: 423, startPoint y: 214, endPoint x: 423, endPoint y: 210, distance: 4.1
click at [423, 214] on div "Line Item Information Expand" at bounding box center [309, 211] width 546 height 12
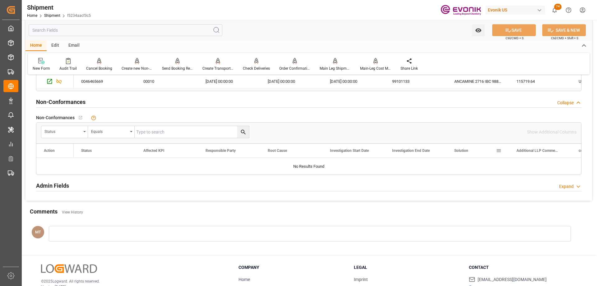
scroll to position [552, 0]
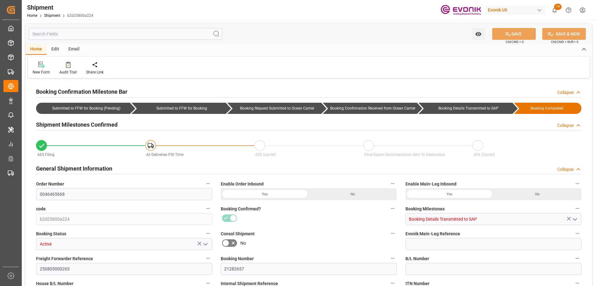
type input "18"
type input "IBC"
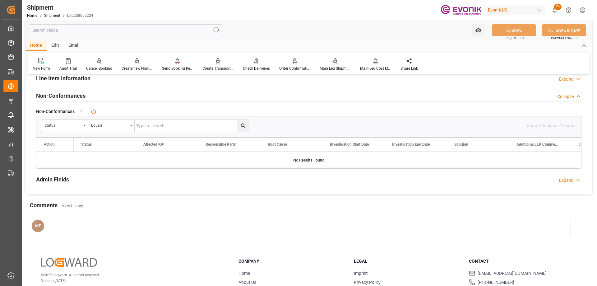
scroll to position [436, 0]
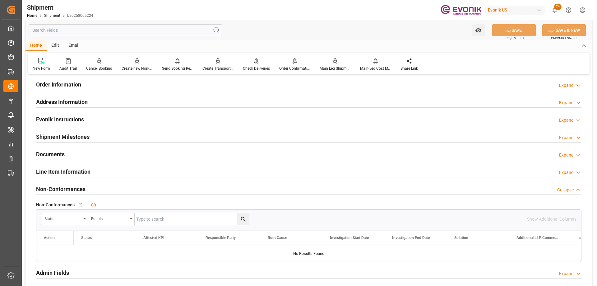
click at [255, 168] on div "Line Item Information Expand" at bounding box center [309, 171] width 546 height 12
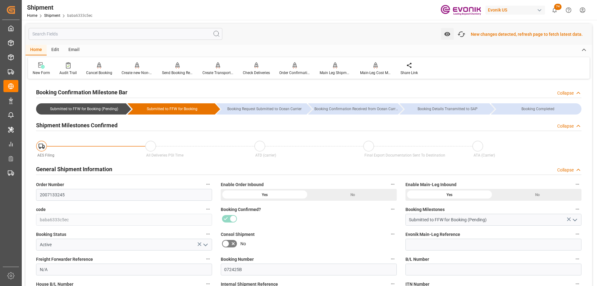
scroll to position [156, 0]
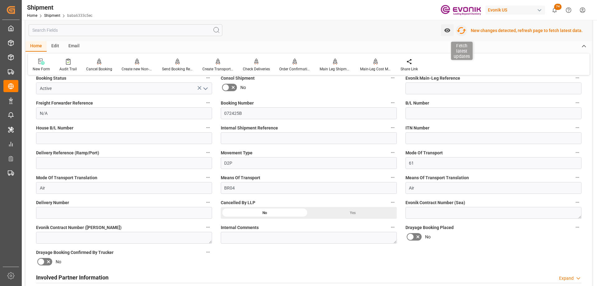
click at [466, 29] on icon "button" at bounding box center [462, 31] width 10 height 10
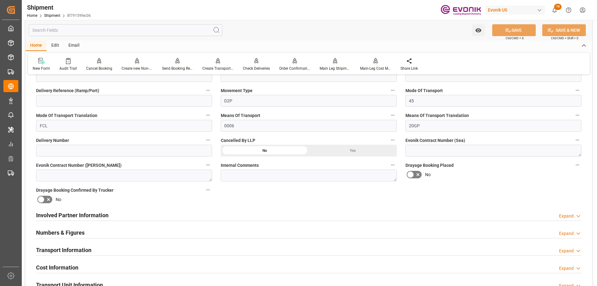
scroll to position [342, 0]
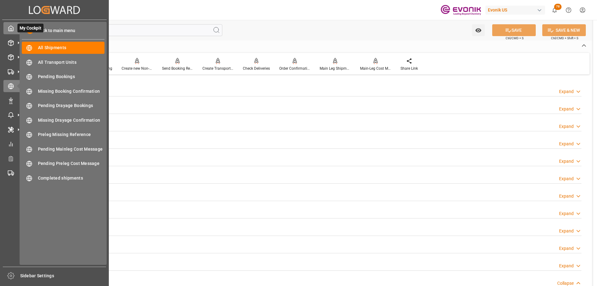
click at [15, 28] on div "My Cockpit My Cockpit" at bounding box center [54, 28] width 102 height 12
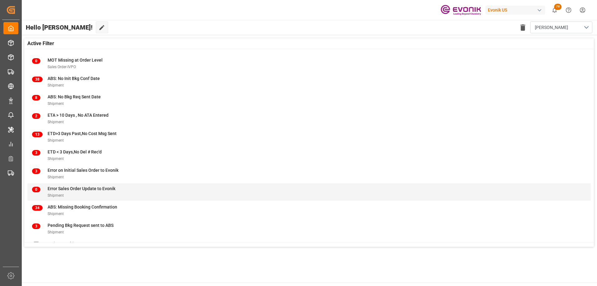
scroll to position [61, 0]
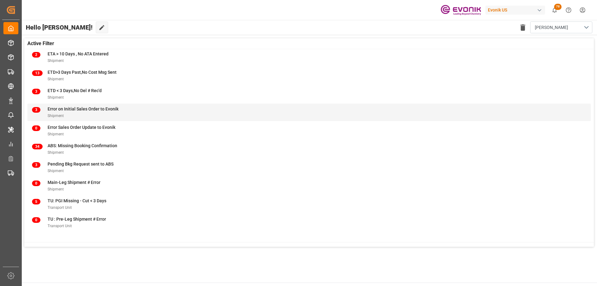
click at [188, 109] on div "3 Error on Initial Sales Order to Evonik Shipment" at bounding box center [309, 112] width 554 height 13
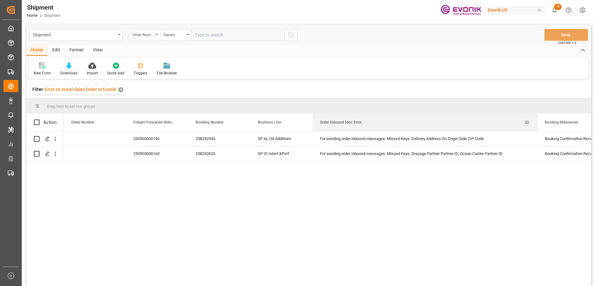
drag, startPoint x: 374, startPoint y: 122, endPoint x: 543, endPoint y: 123, distance: 168.6
click at [539, 123] on div at bounding box center [537, 122] width 2 height 17
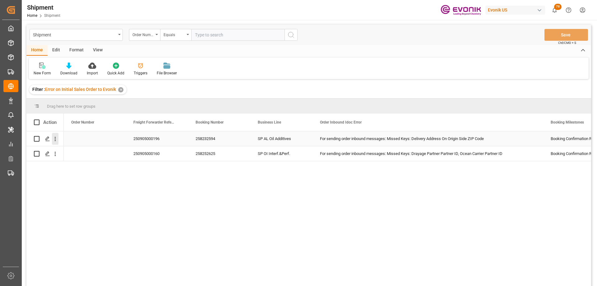
click at [54, 137] on icon "open menu" at bounding box center [55, 139] width 7 height 7
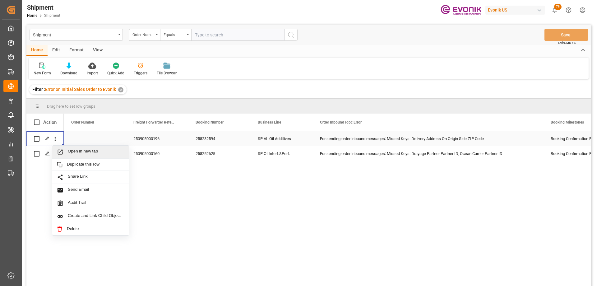
click at [63, 147] on div "Open in new tab" at bounding box center [90, 152] width 77 height 13
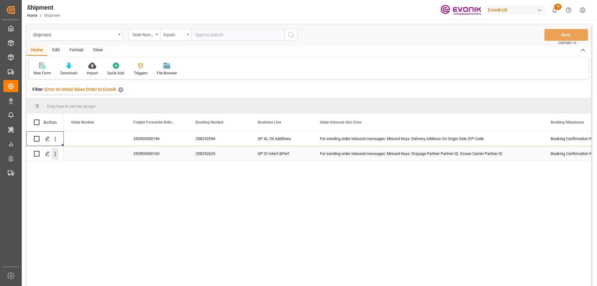
click at [55, 155] on icon "open menu" at bounding box center [55, 154] width 7 height 7
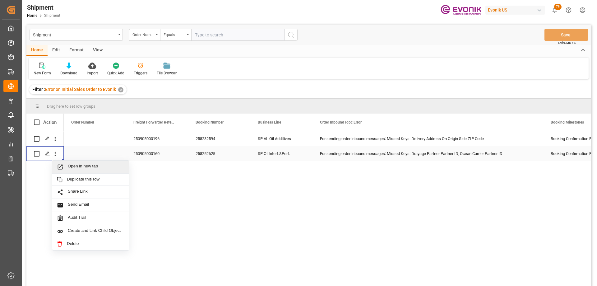
click at [93, 168] on span "Open in new tab" at bounding box center [96, 167] width 57 height 7
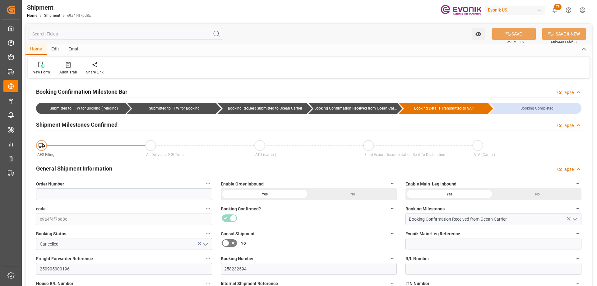
scroll to position [342, 0]
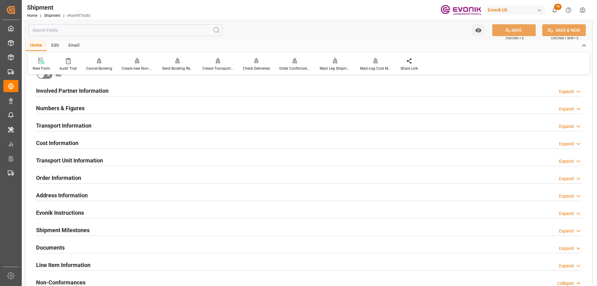
click at [86, 130] on div "Transport Information" at bounding box center [63, 125] width 55 height 12
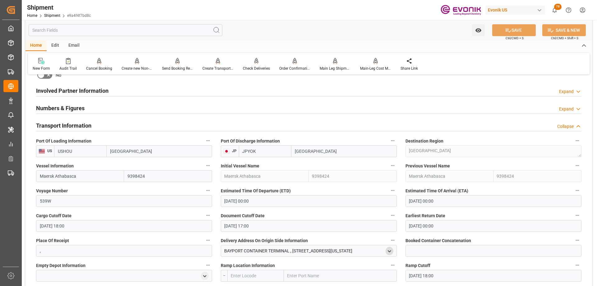
click at [388, 250] on icon "open menu" at bounding box center [389, 251] width 5 height 5
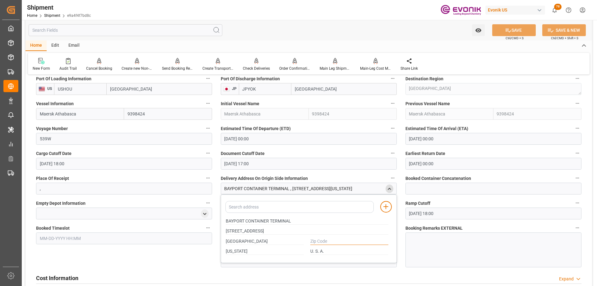
click at [327, 240] on input "text" at bounding box center [349, 241] width 78 height 7
type input "."
click at [519, 29] on button "SAVE" at bounding box center [514, 30] width 44 height 12
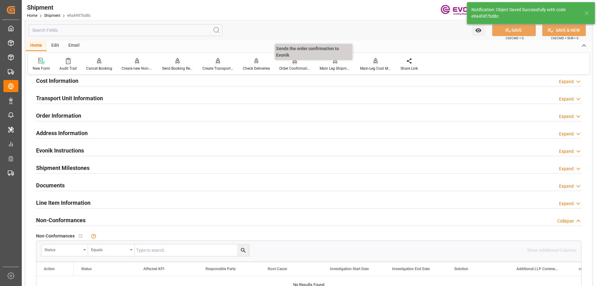
click at [289, 66] on div "Order Confirmation" at bounding box center [294, 69] width 31 height 6
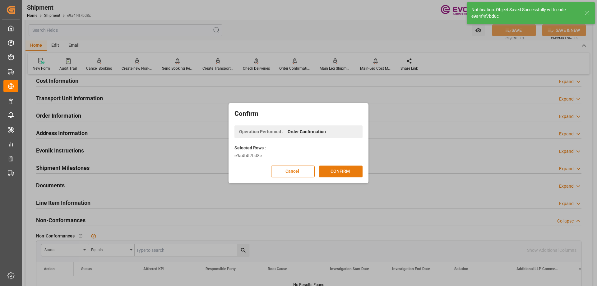
click at [337, 174] on button "CONFIRM" at bounding box center [341, 171] width 44 height 12
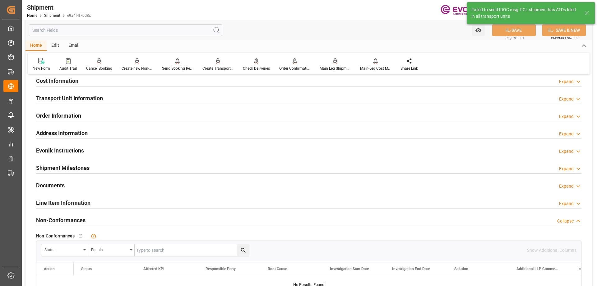
click at [93, 96] on h2 "Transport Unit Information" at bounding box center [69, 98] width 67 height 8
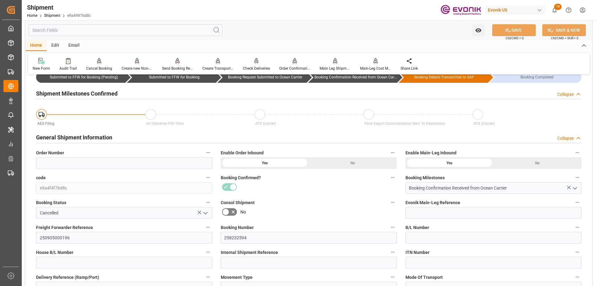
scroll to position [0, 0]
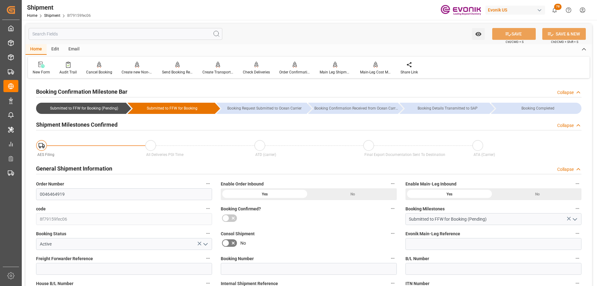
click at [17, 205] on div "Created by potrace 1.15, written by [PERSON_NAME] [DATE]-[DATE] Created by potr…" at bounding box center [298, 143] width 597 height 286
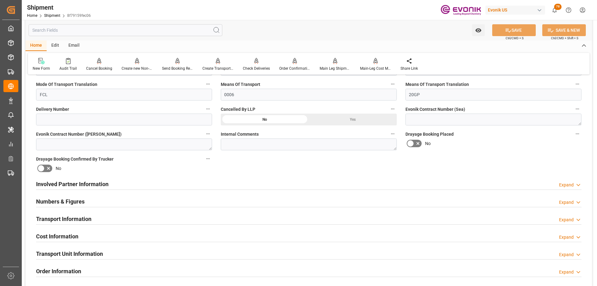
scroll to position [280, 0]
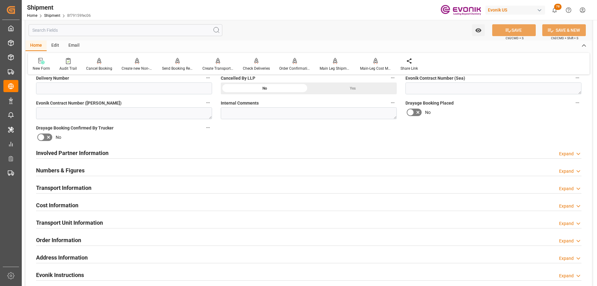
click at [224, 155] on div "Involved Partner Information Expand" at bounding box center [309, 153] width 546 height 12
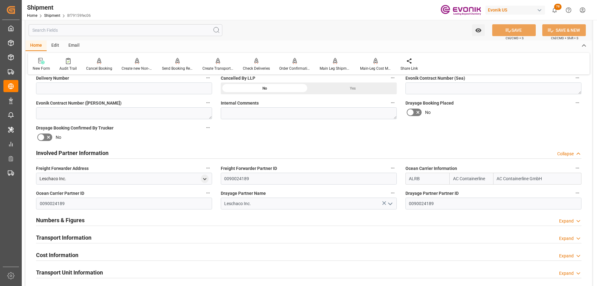
click at [178, 218] on div "Numbers & Figures Expand" at bounding box center [309, 220] width 546 height 12
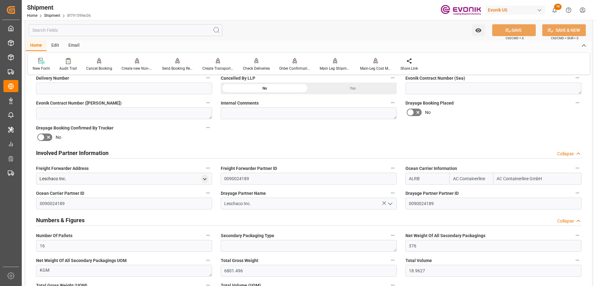
scroll to position [404, 0]
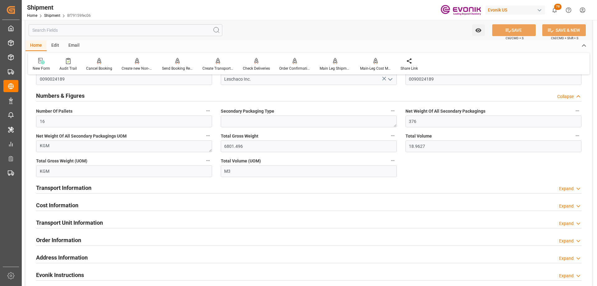
click at [165, 191] on div "Transport Information Expand" at bounding box center [309, 187] width 546 height 12
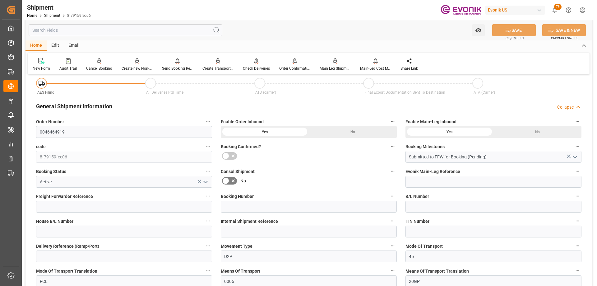
scroll to position [0, 0]
